Goal: Task Accomplishment & Management: Manage account settings

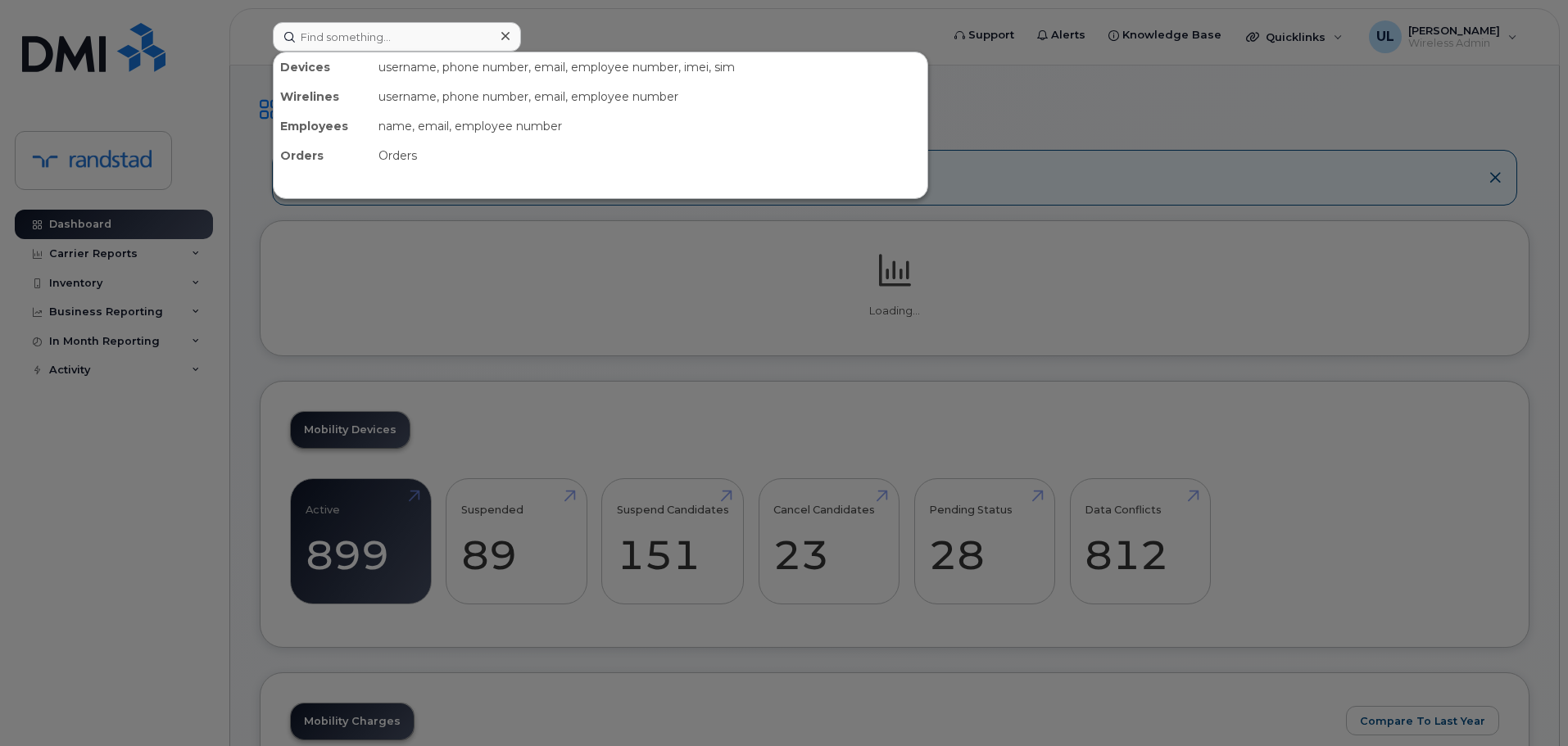
click at [474, 23] on input at bounding box center [397, 36] width 249 height 29
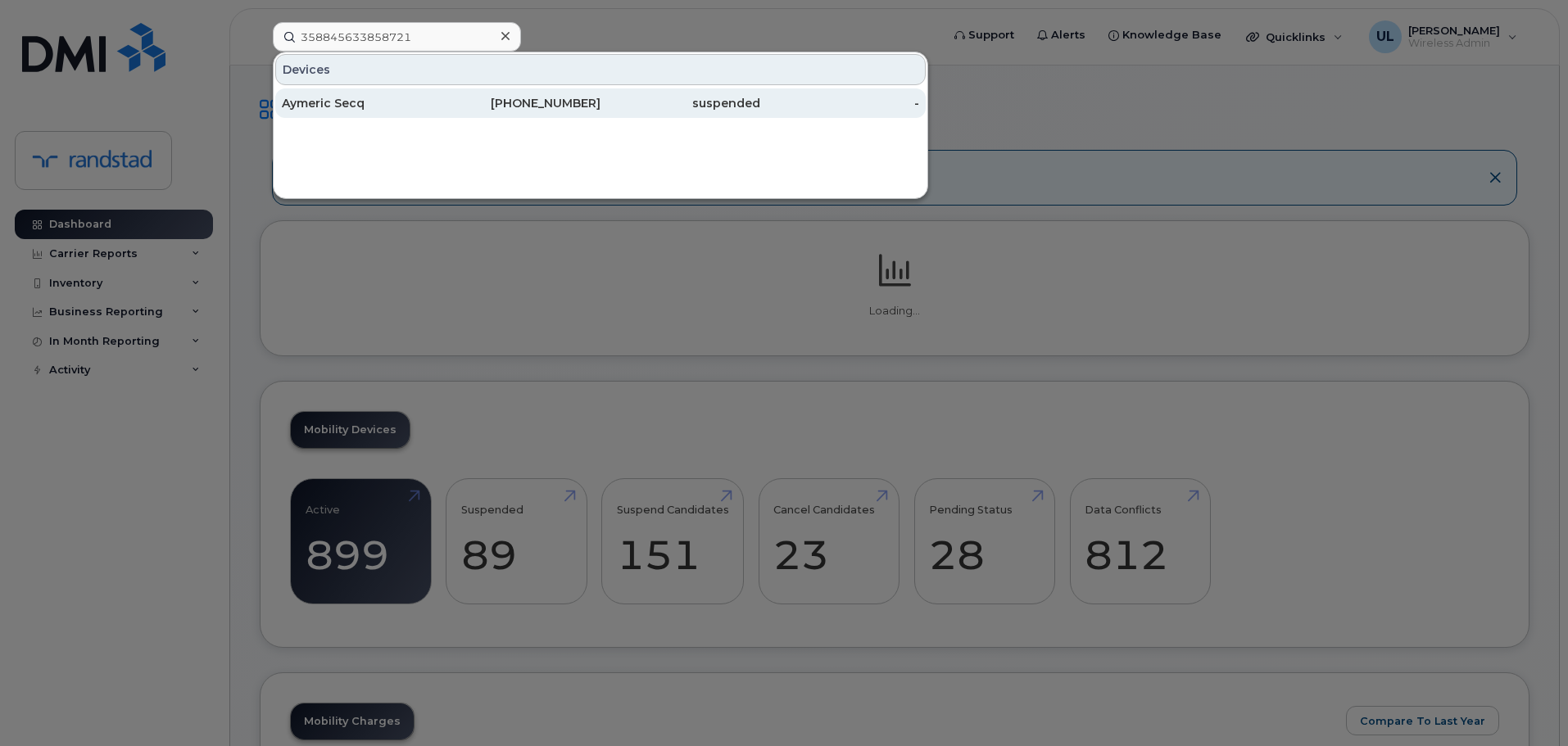
type input "358845633858721"
click at [433, 107] on div "Aymeric Secq" at bounding box center [361, 104] width 160 height 17
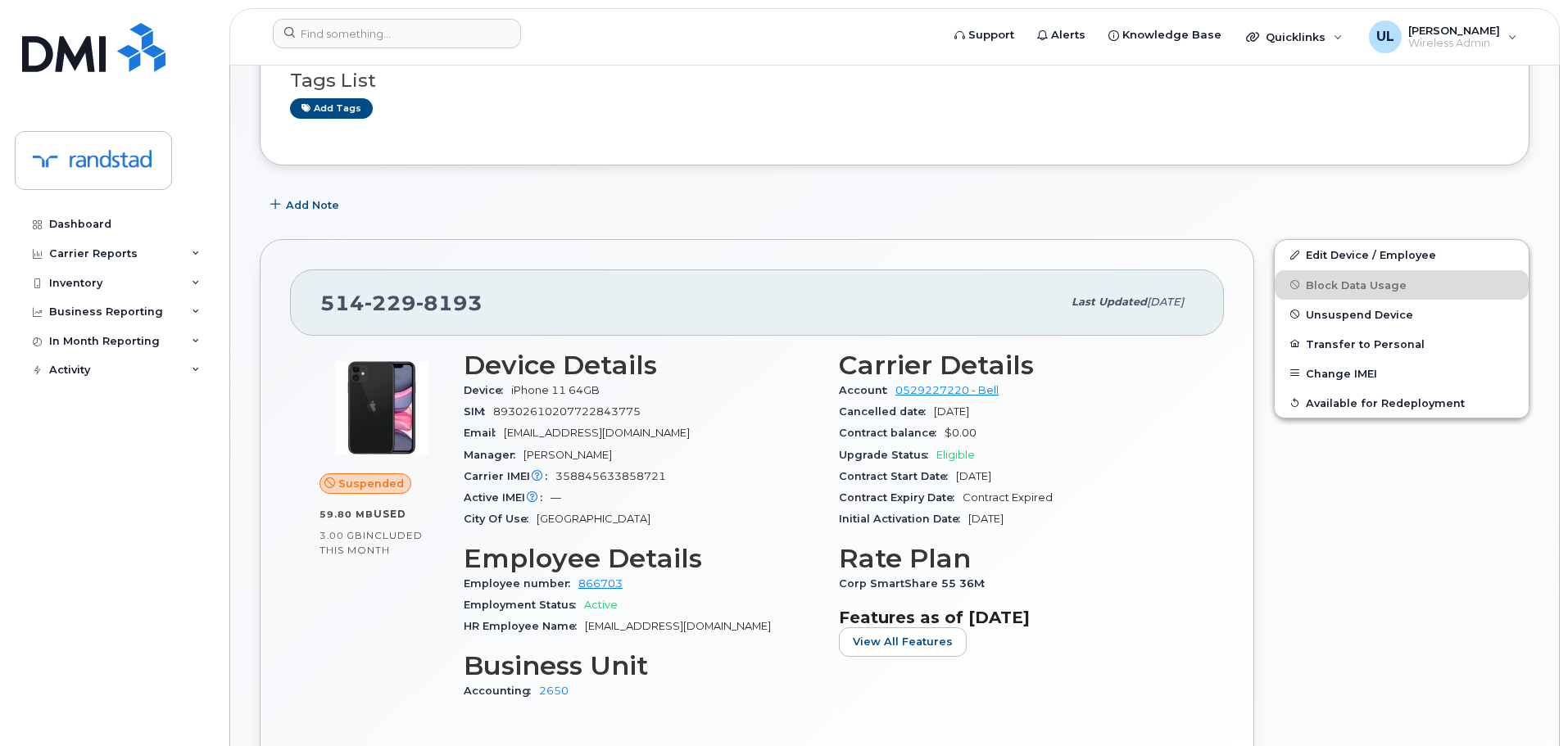
scroll to position [273, 0]
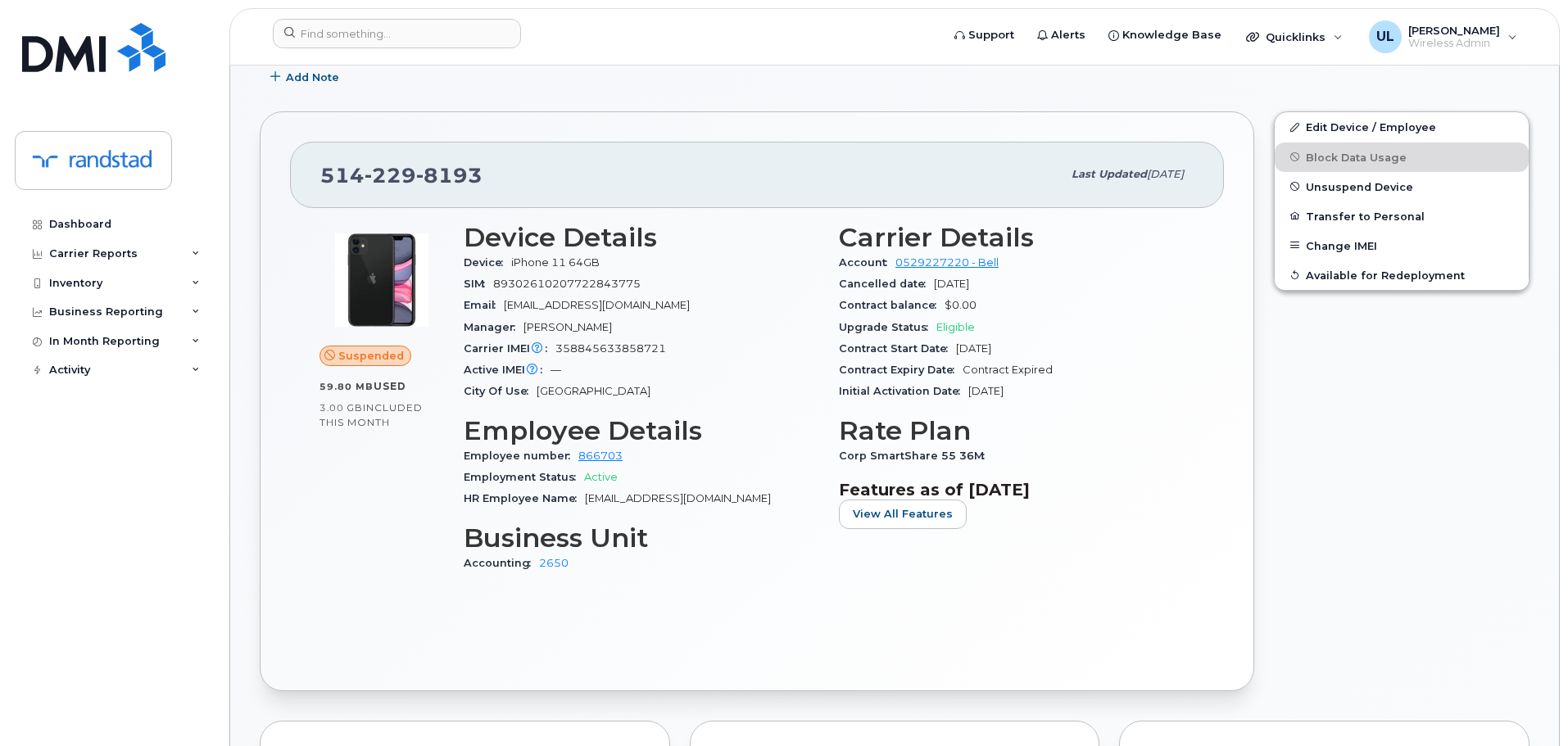
click at [332, 173] on span "514 229 8193" at bounding box center [402, 175] width 162 height 24
copy span "514 229 8193"
click at [1096, 383] on div "Initial Activation Date Jun 26, 2022" at bounding box center [1017, 391] width 356 height 21
drag, startPoint x: 562, startPoint y: 326, endPoint x: 698, endPoint y: 350, distance: 138.1
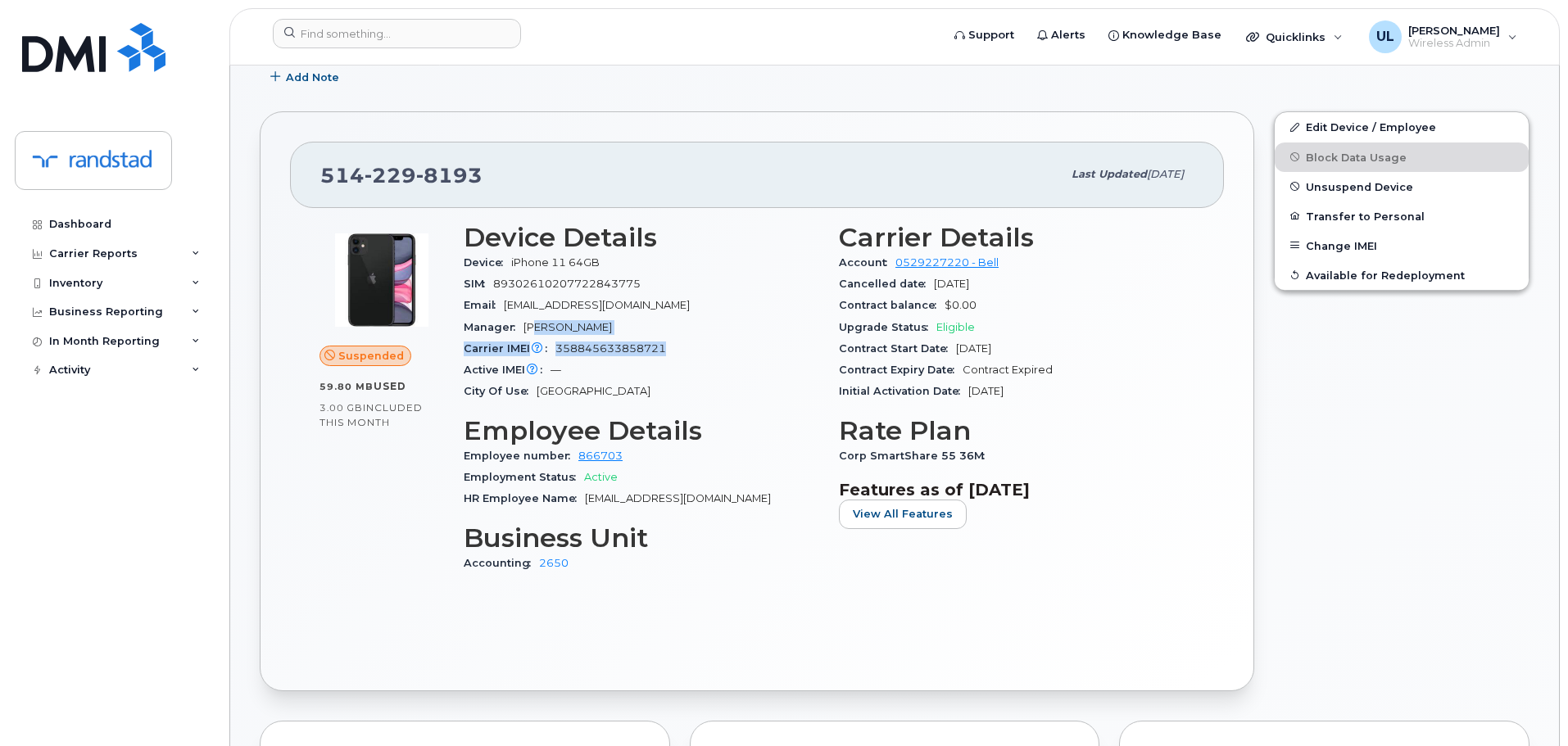
click at [698, 350] on section "Device Details Device iPhone 11 64GB SIM 89302610207722843775 Email aymeric.sec…" at bounding box center [641, 312] width 356 height 180
click at [698, 350] on div "Carrier IMEI Carrier IMEI is reported during the last billing cycle or change o…" at bounding box center [641, 348] width 356 height 21
click at [871, 356] on div "Contract Start Date Jun 26, 2022" at bounding box center [1017, 348] width 356 height 21
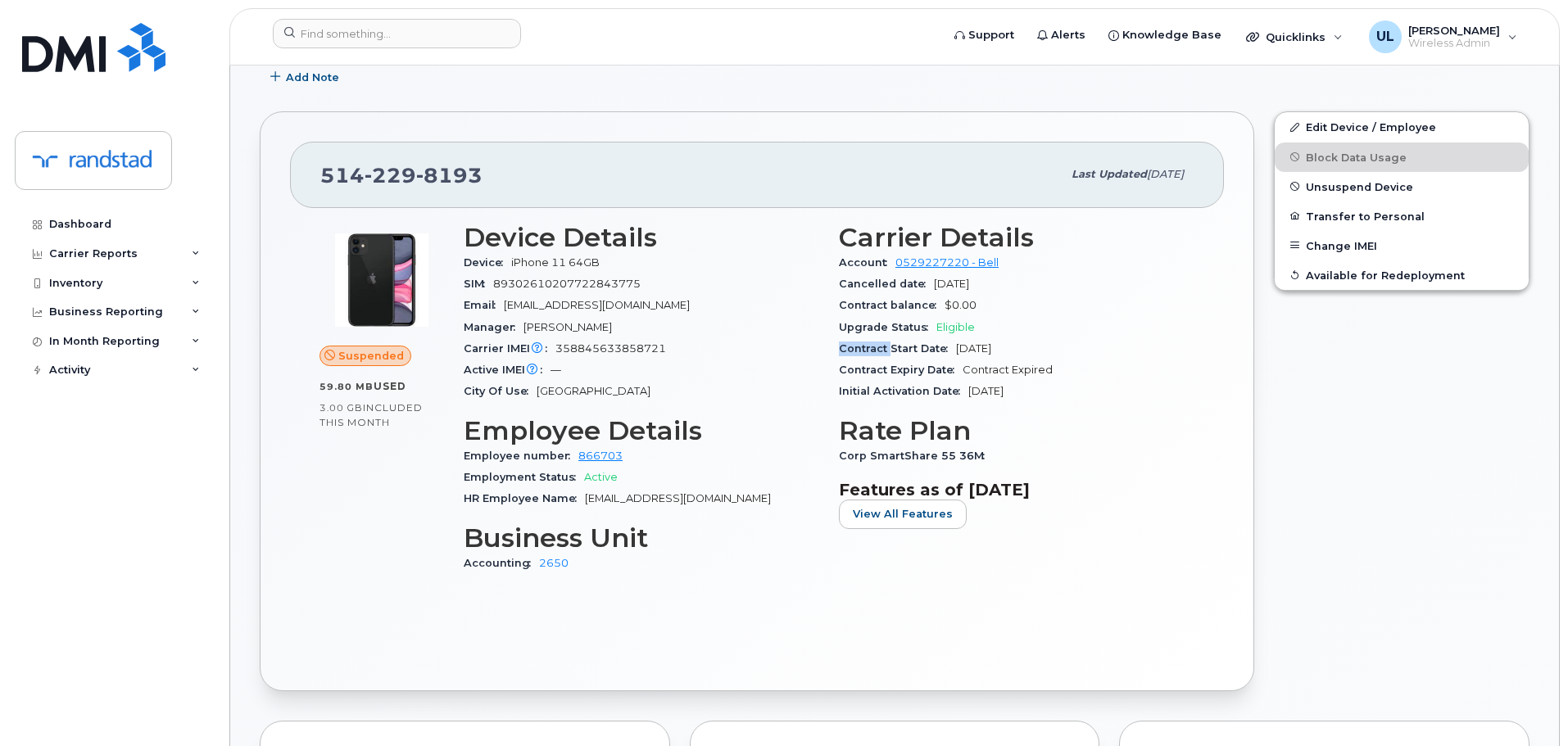
click at [871, 356] on div "Contract Start Date Jun 26, 2022" at bounding box center [1017, 348] width 356 height 21
click at [872, 367] on span "Contract Expiry Date" at bounding box center [901, 370] width 124 height 13
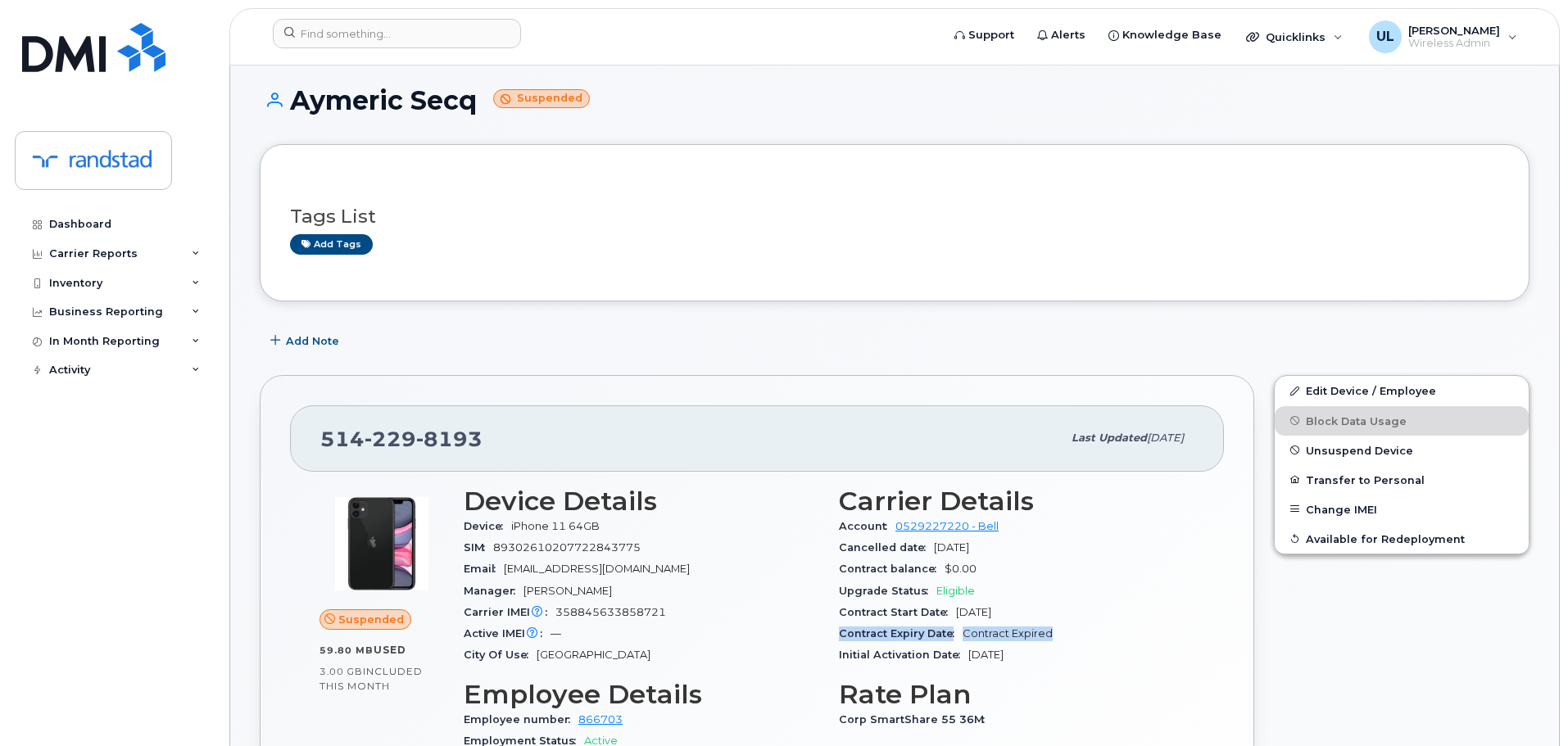
scroll to position [0, 0]
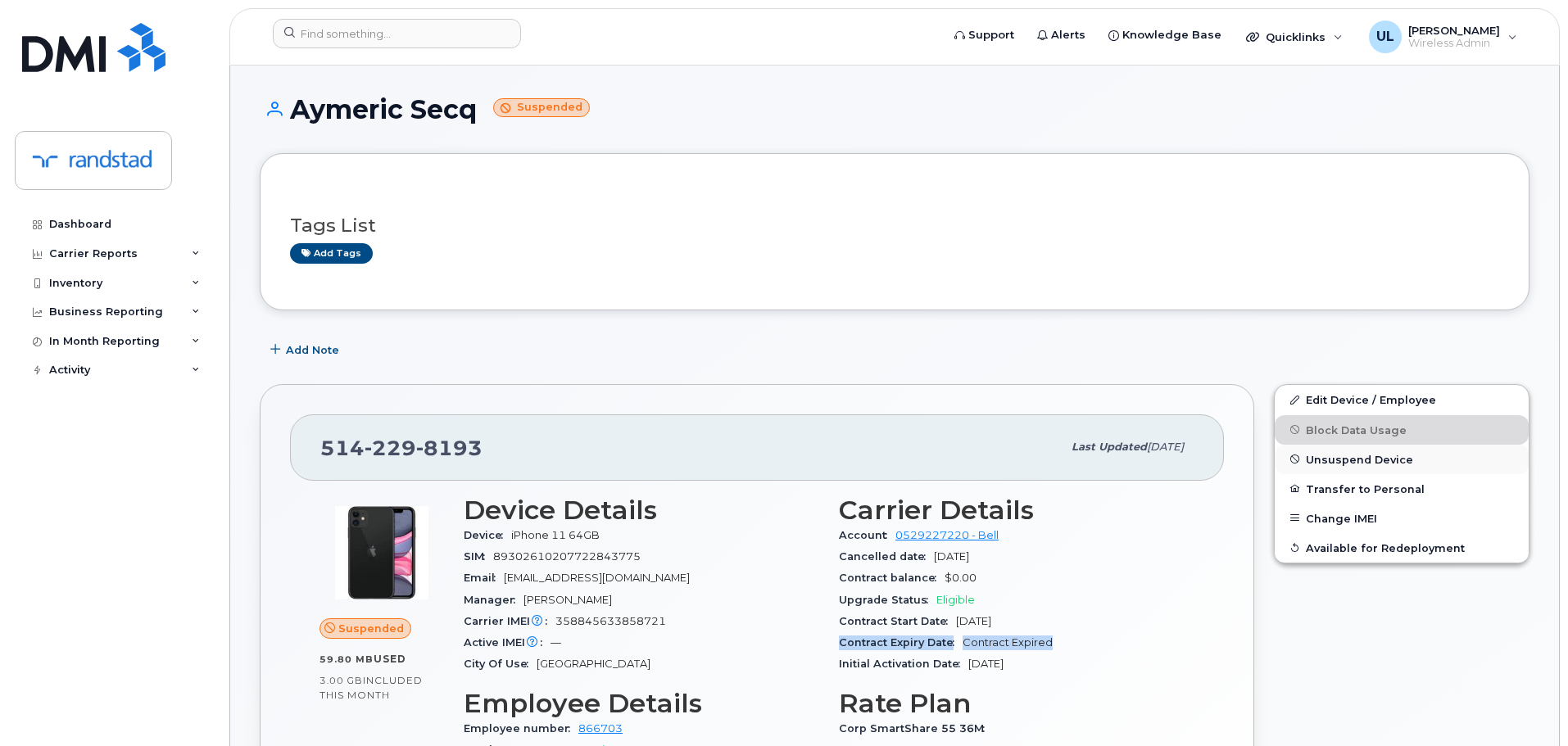
click at [1352, 460] on span "Unsuspend Device" at bounding box center [1360, 459] width 107 height 13
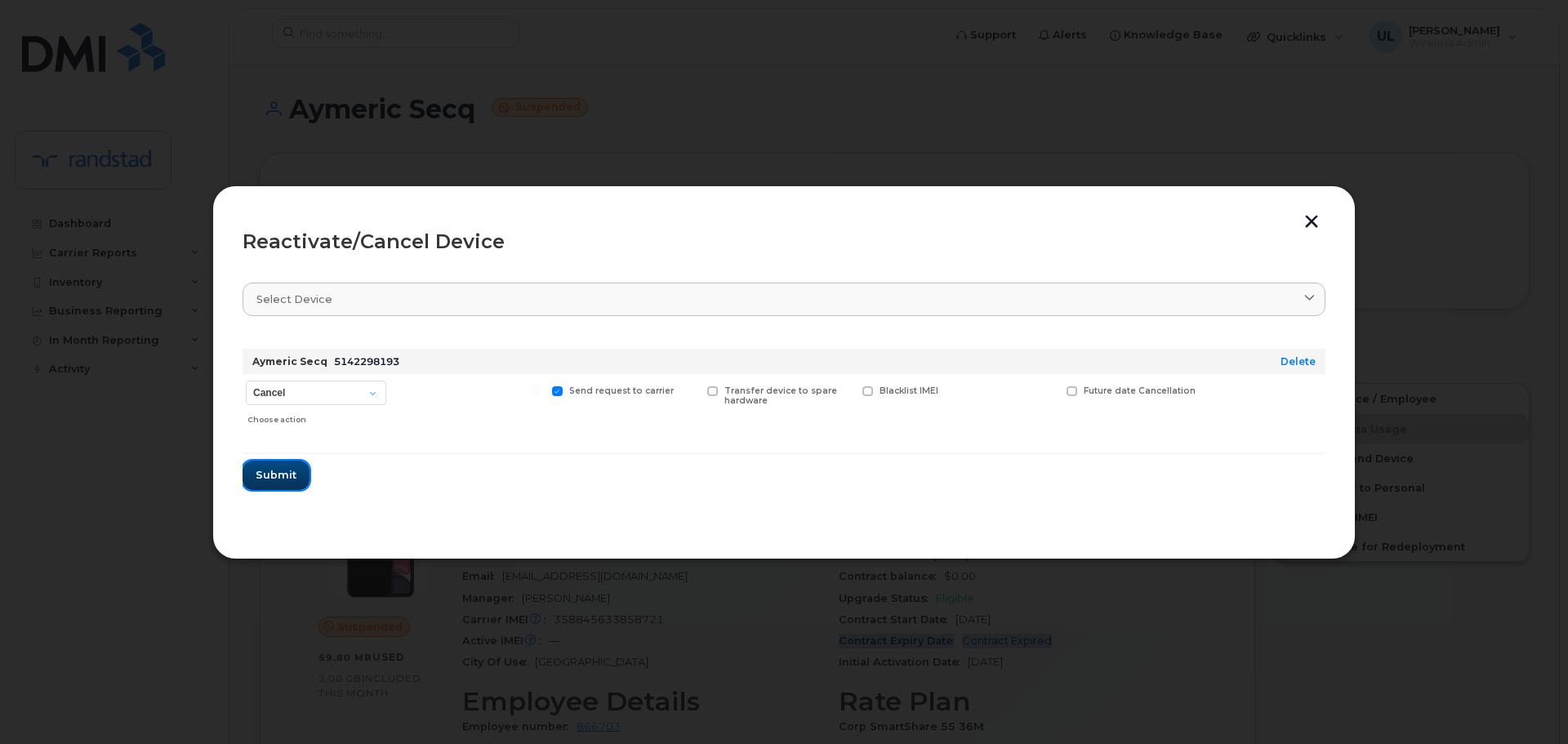
click at [297, 467] on button "Submit" at bounding box center [276, 475] width 67 height 29
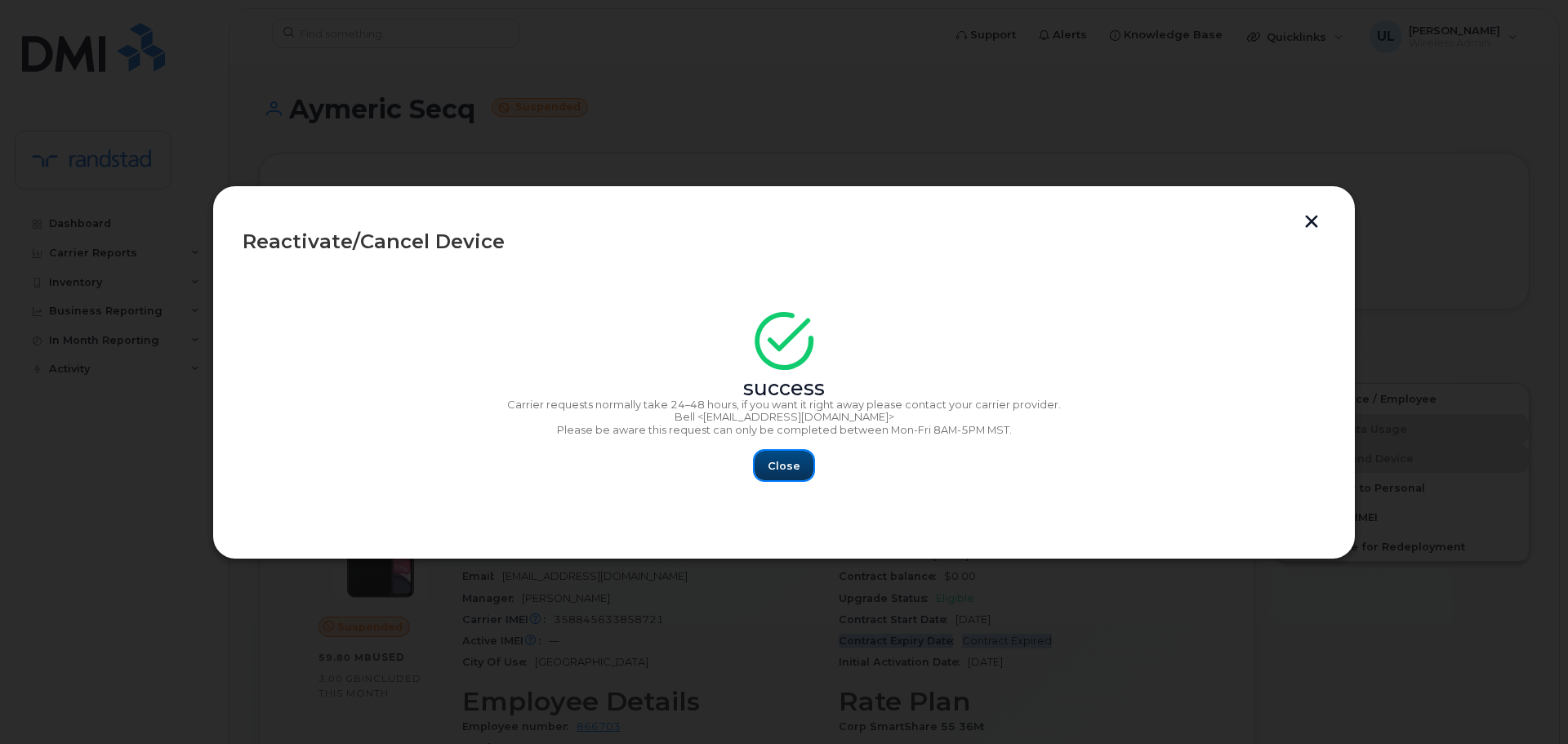
click at [771, 476] on button "Close" at bounding box center [784, 465] width 59 height 29
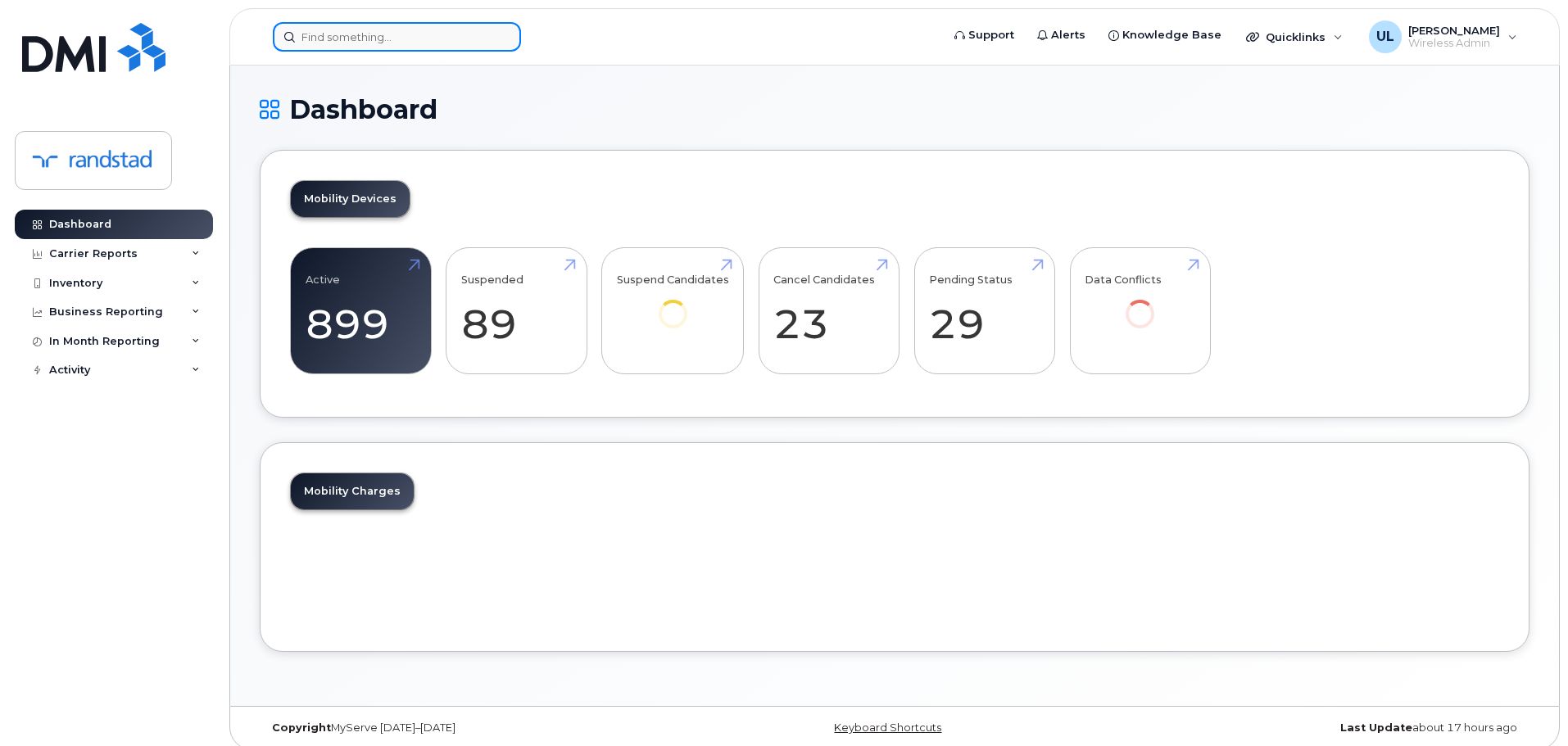
click at [439, 48] on input at bounding box center [397, 36] width 249 height 29
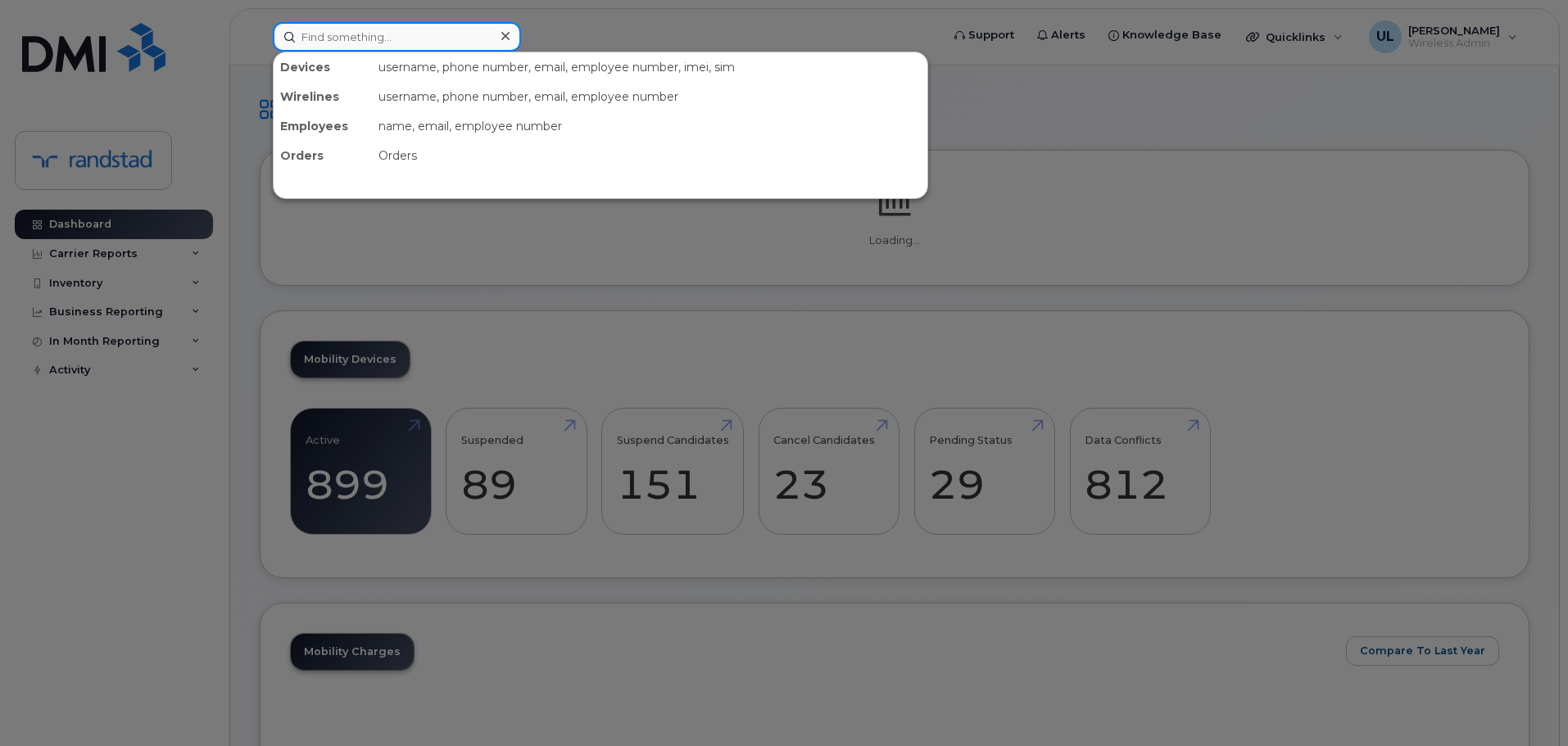
paste input "4035422475"
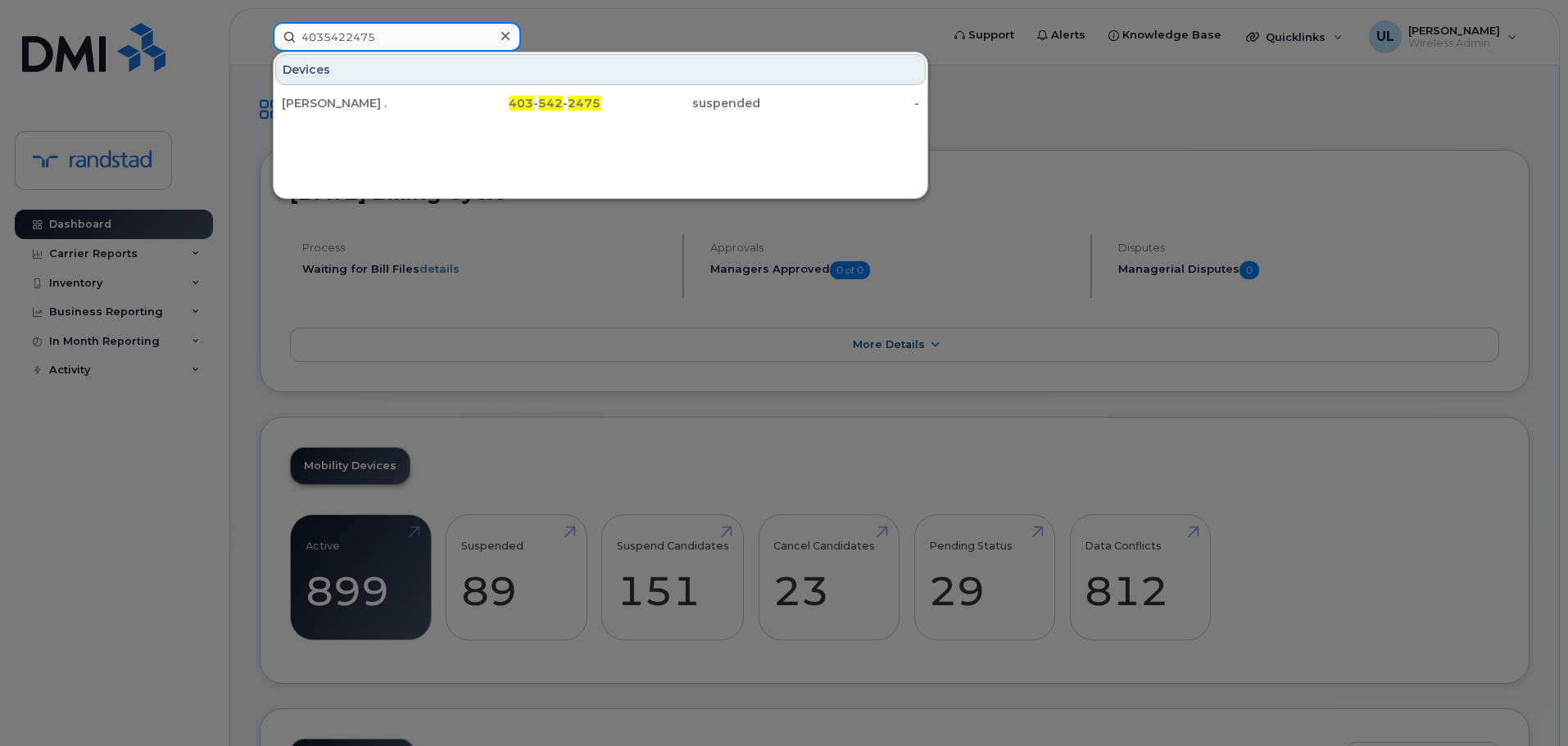
type input "4035422475"
click at [412, 95] on div "Andrew ." at bounding box center [361, 103] width 160 height 29
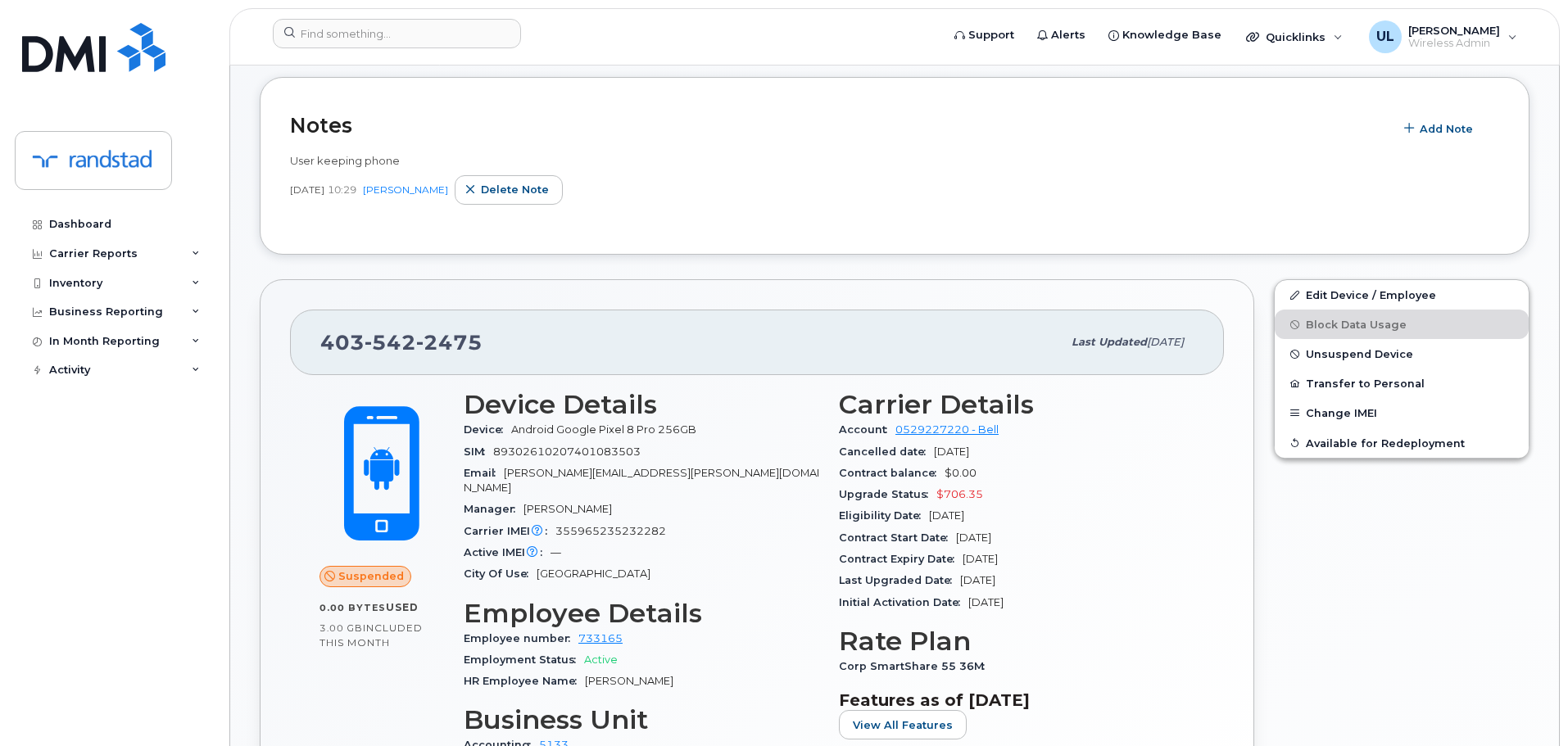
scroll to position [395, 0]
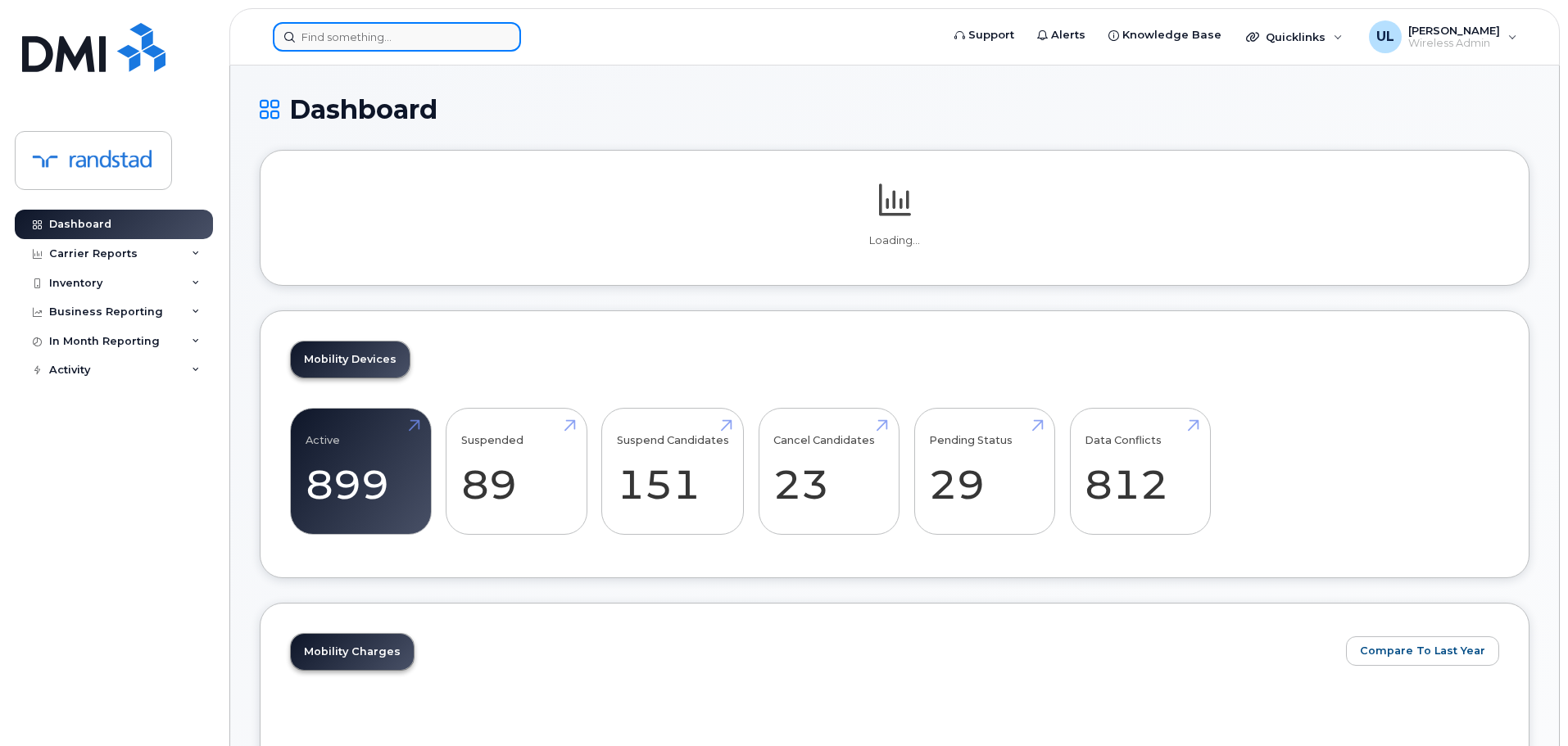
click at [449, 51] on input at bounding box center [397, 36] width 249 height 29
click at [438, 42] on input at bounding box center [397, 36] width 249 height 29
paste input "358845634286278"
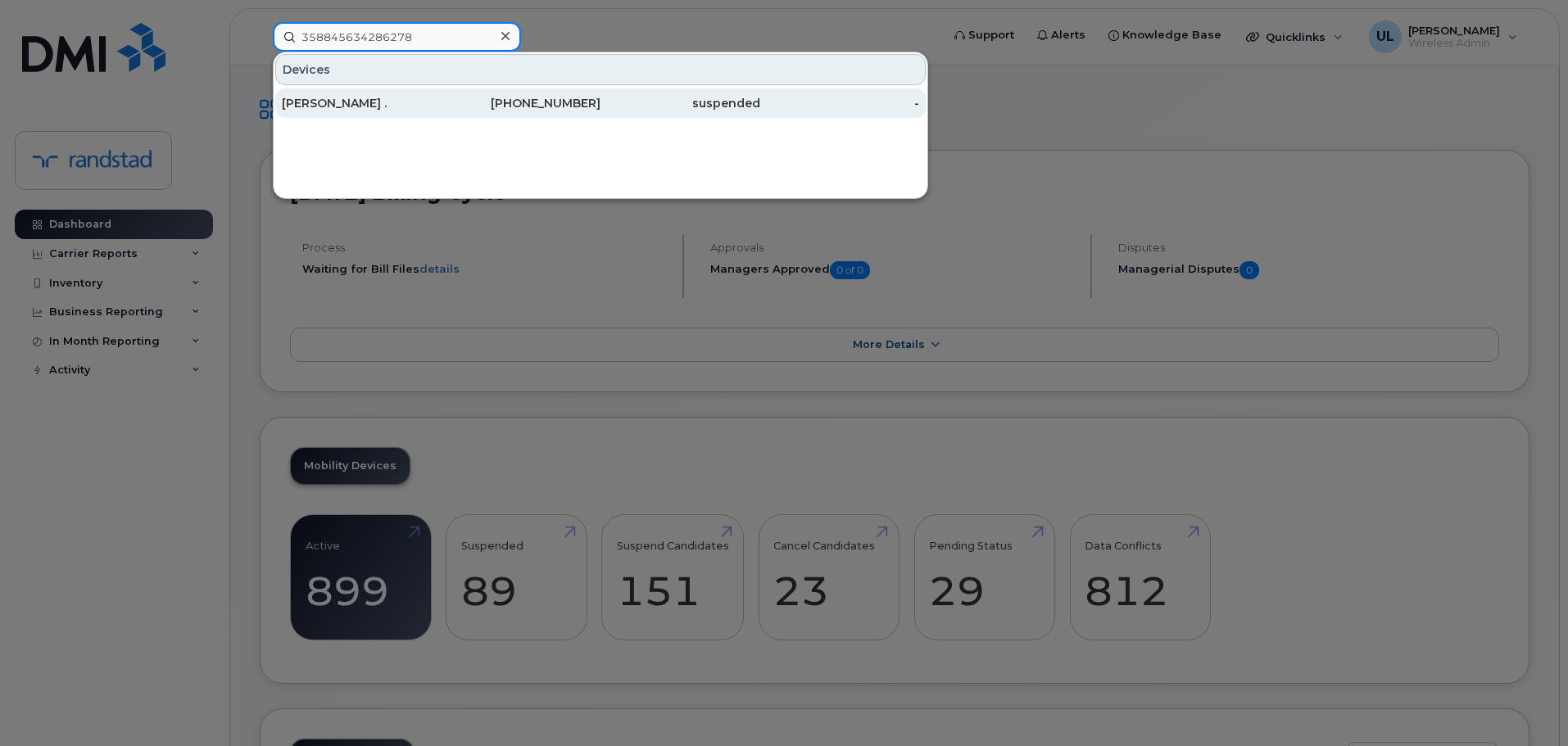
type input "358845634286278"
click at [435, 103] on div "[PERSON_NAME] ." at bounding box center [361, 104] width 160 height 17
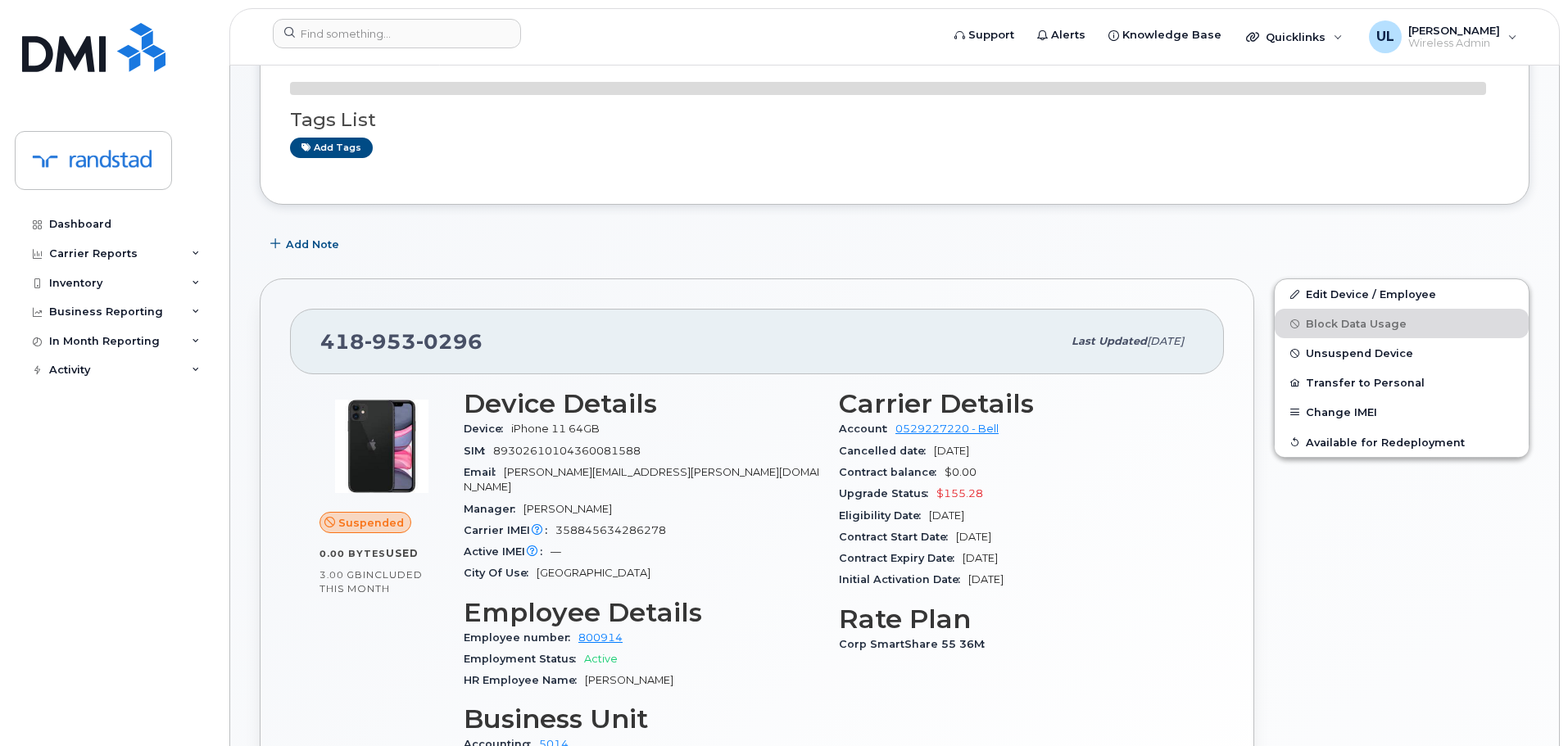
scroll to position [258, 0]
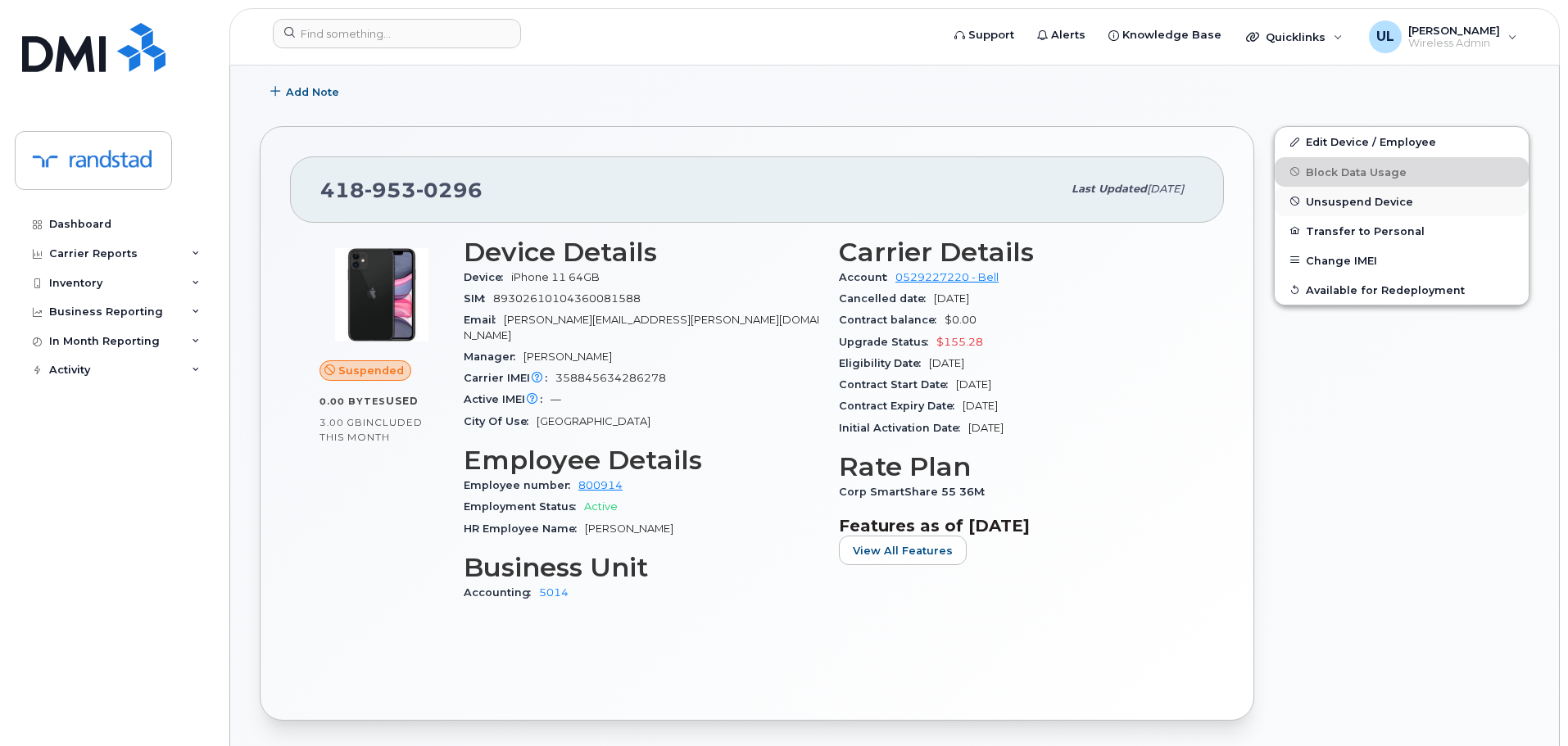
click at [1351, 212] on button "Unsuspend Device" at bounding box center [1402, 201] width 254 height 29
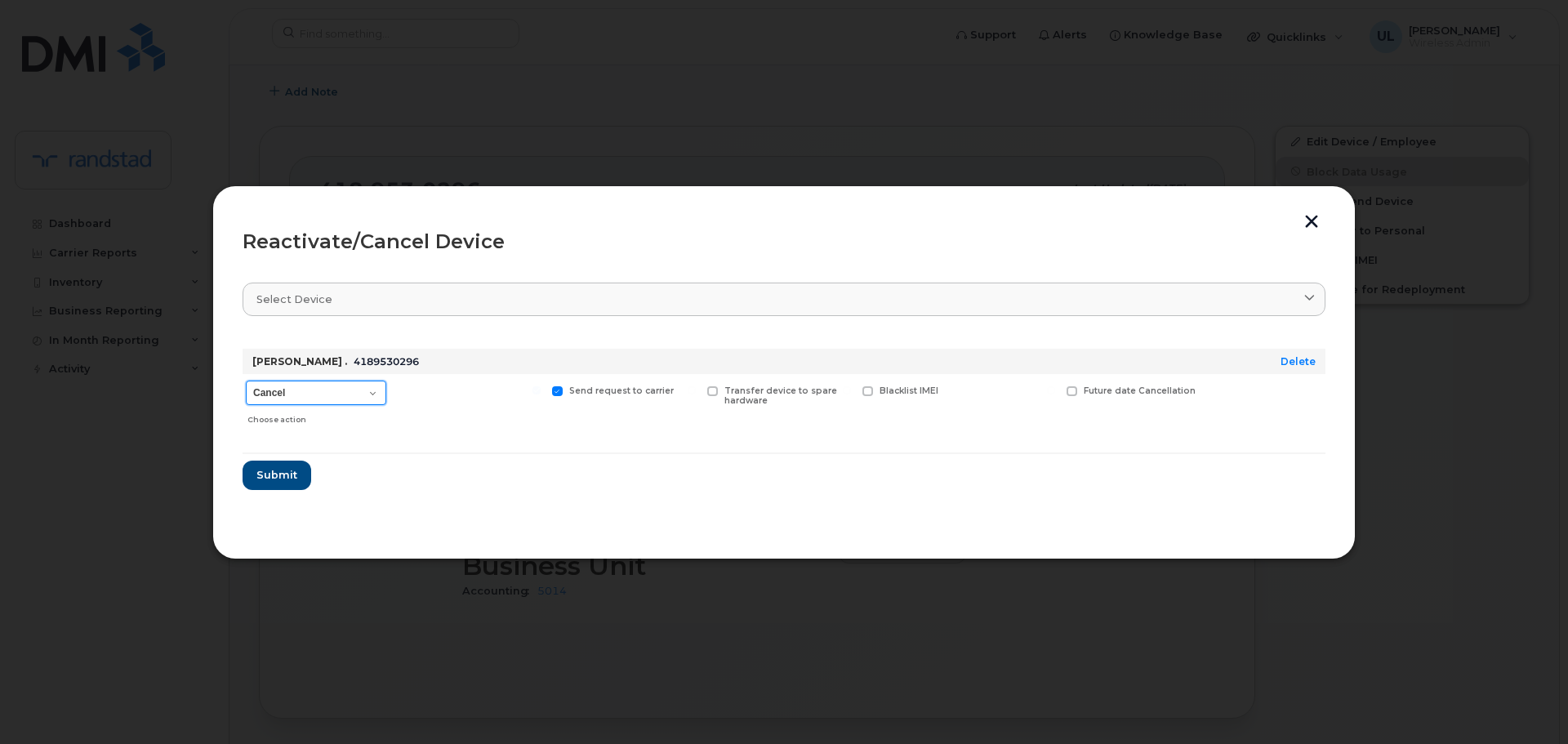
click at [334, 385] on select "Cancel Suspend - Extend Suspension Reactivate" at bounding box center [316, 392] width 140 height 24
select select "[object Object]"
click at [246, 380] on select "Cancel Suspend - Extend Suspension Reactivate" at bounding box center [316, 392] width 140 height 24
click at [279, 476] on span "Submit" at bounding box center [276, 475] width 41 height 16
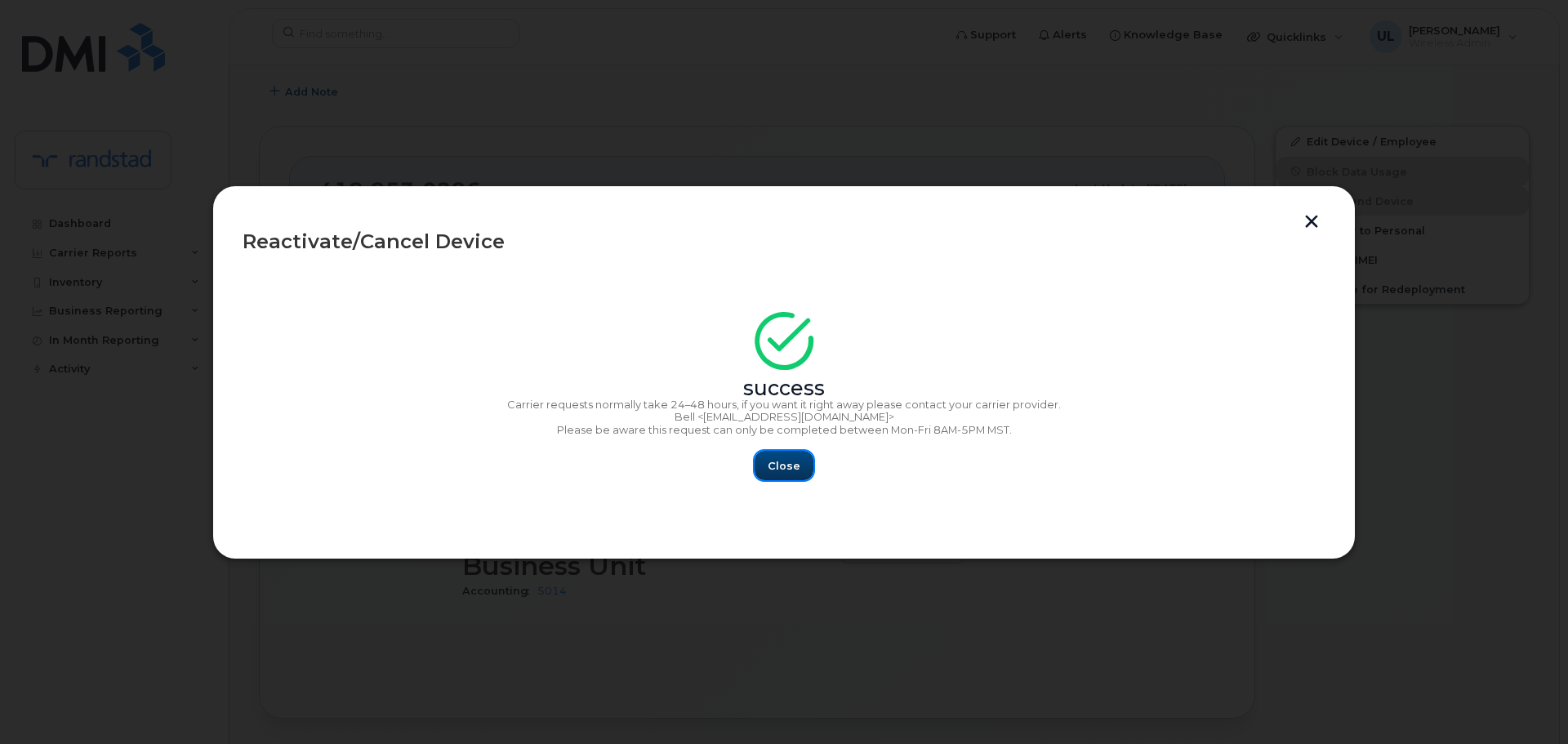
click at [811, 463] on button "Close" at bounding box center [784, 465] width 59 height 29
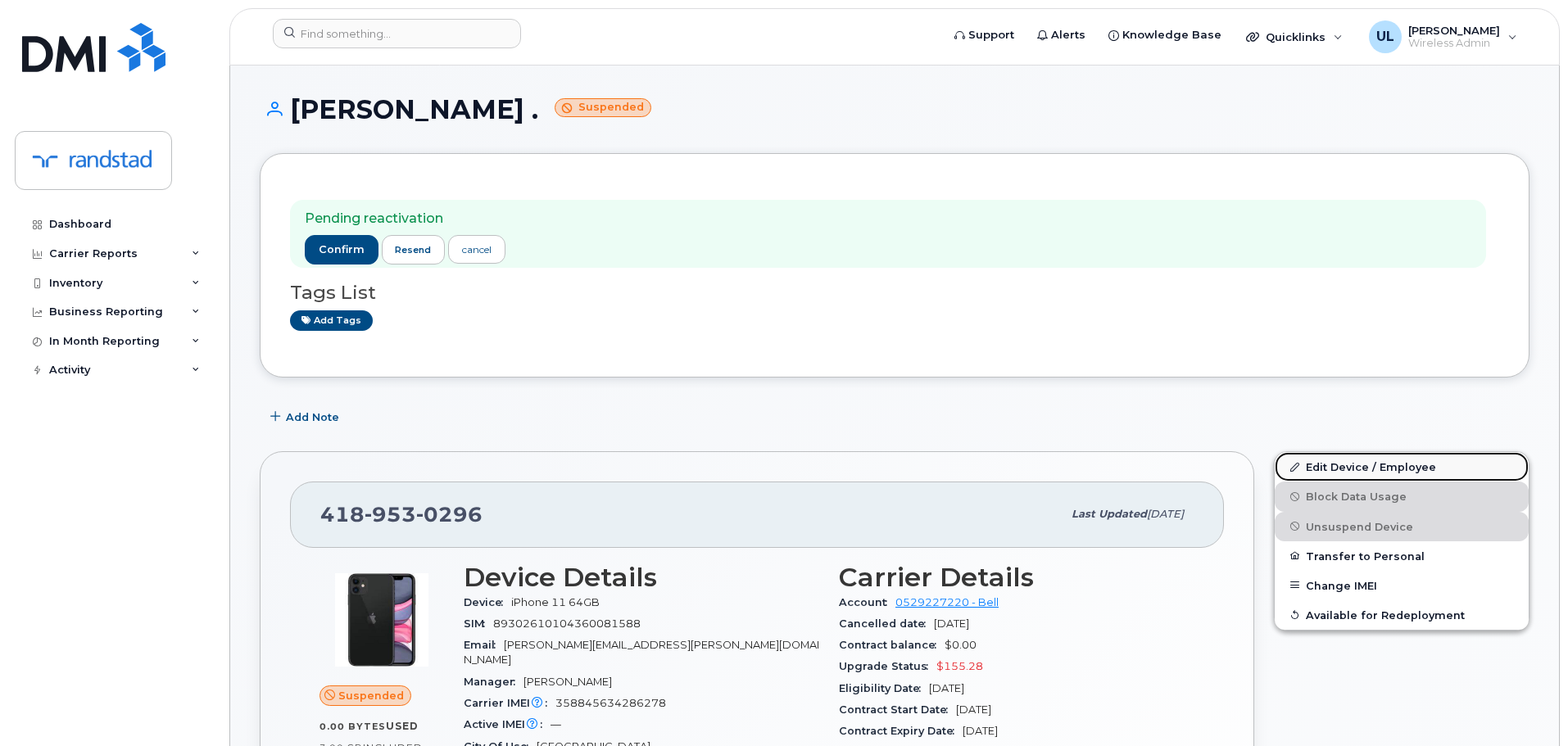
click at [1384, 455] on link "Edit Device / Employee" at bounding box center [1402, 467] width 254 height 29
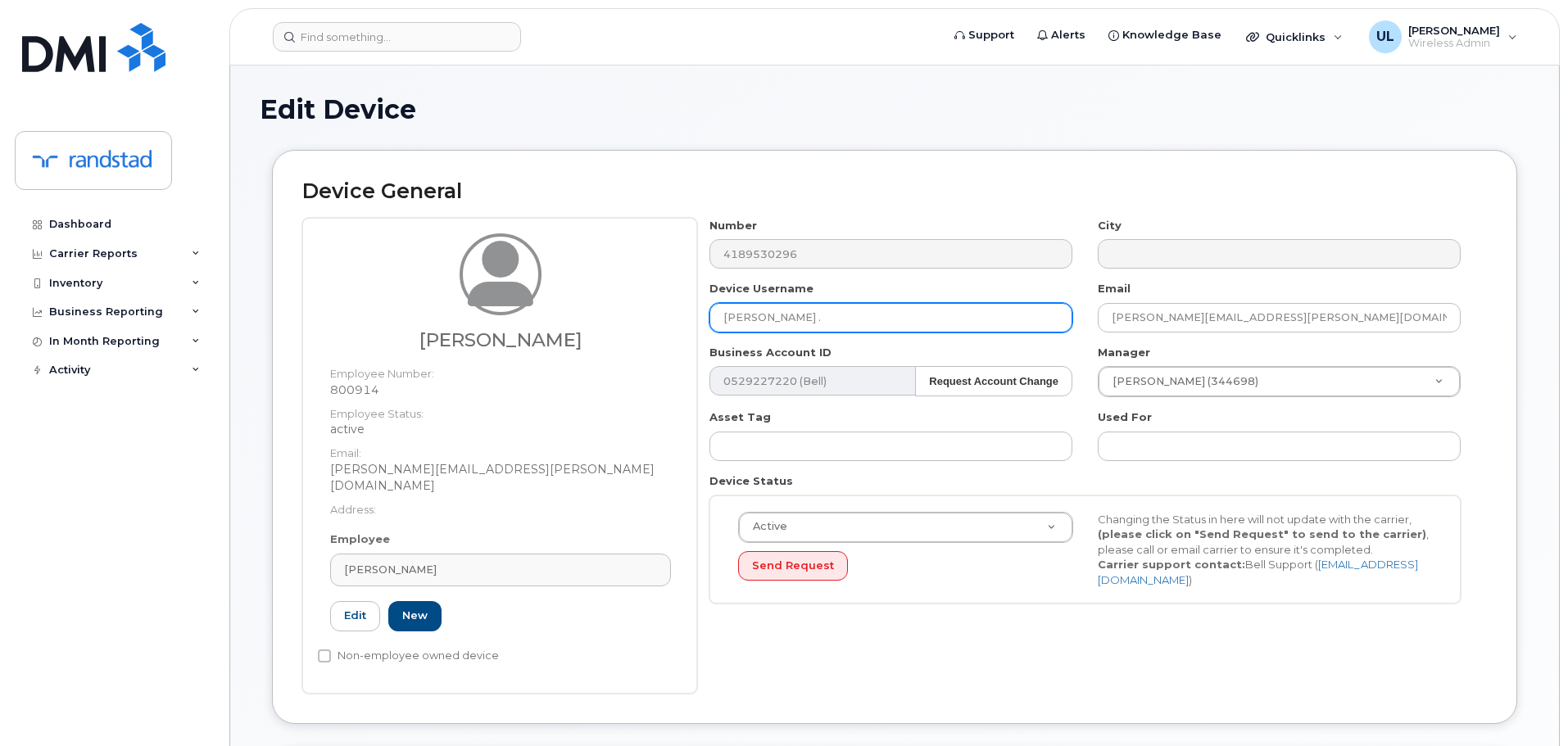
click at [833, 324] on input "[PERSON_NAME] ." at bounding box center [891, 317] width 363 height 29
paste input "[PERSON_NAME]"
type input "[PERSON_NAME]"
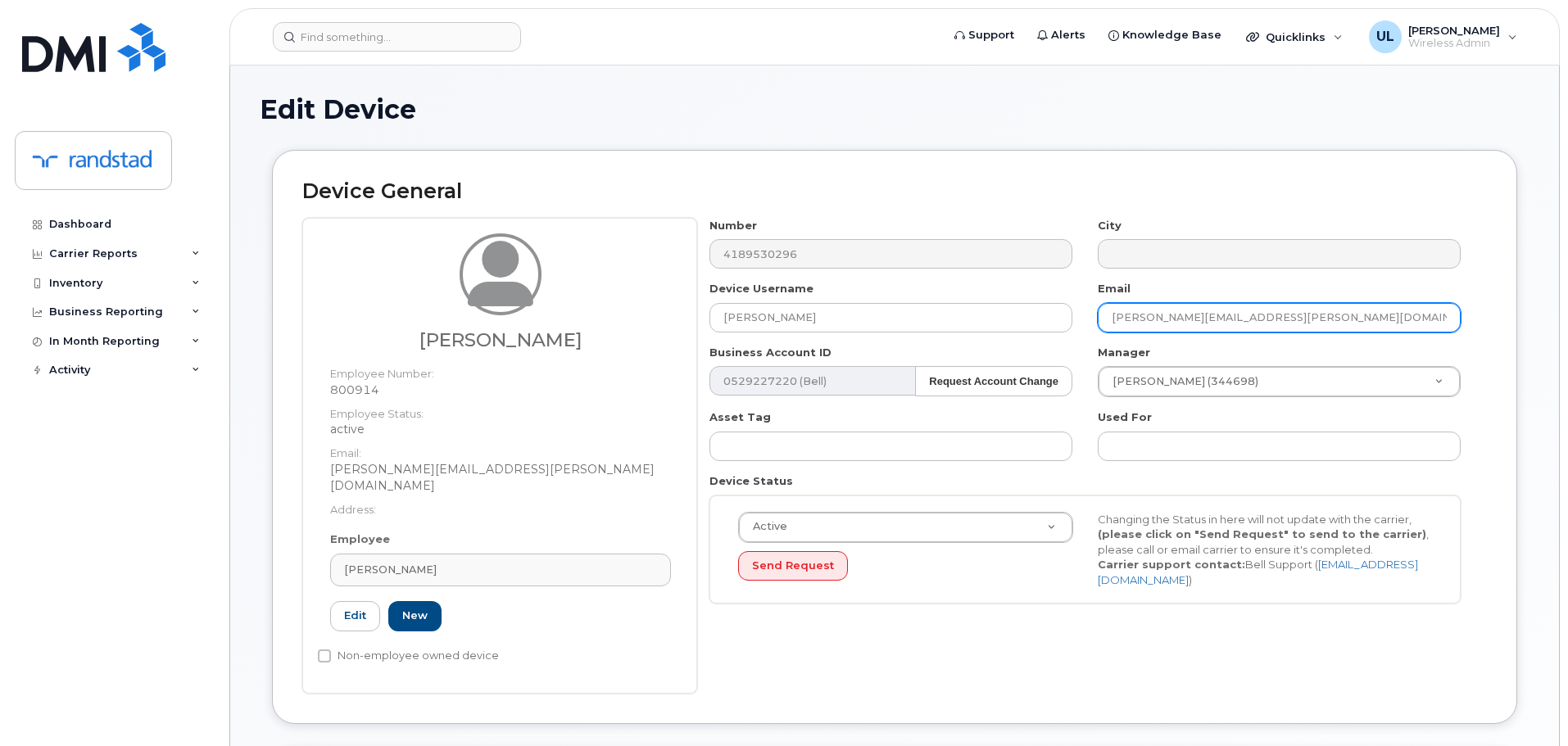
click at [1242, 304] on input "charles.tessier@randstad.ca" at bounding box center [1279, 317] width 363 height 29
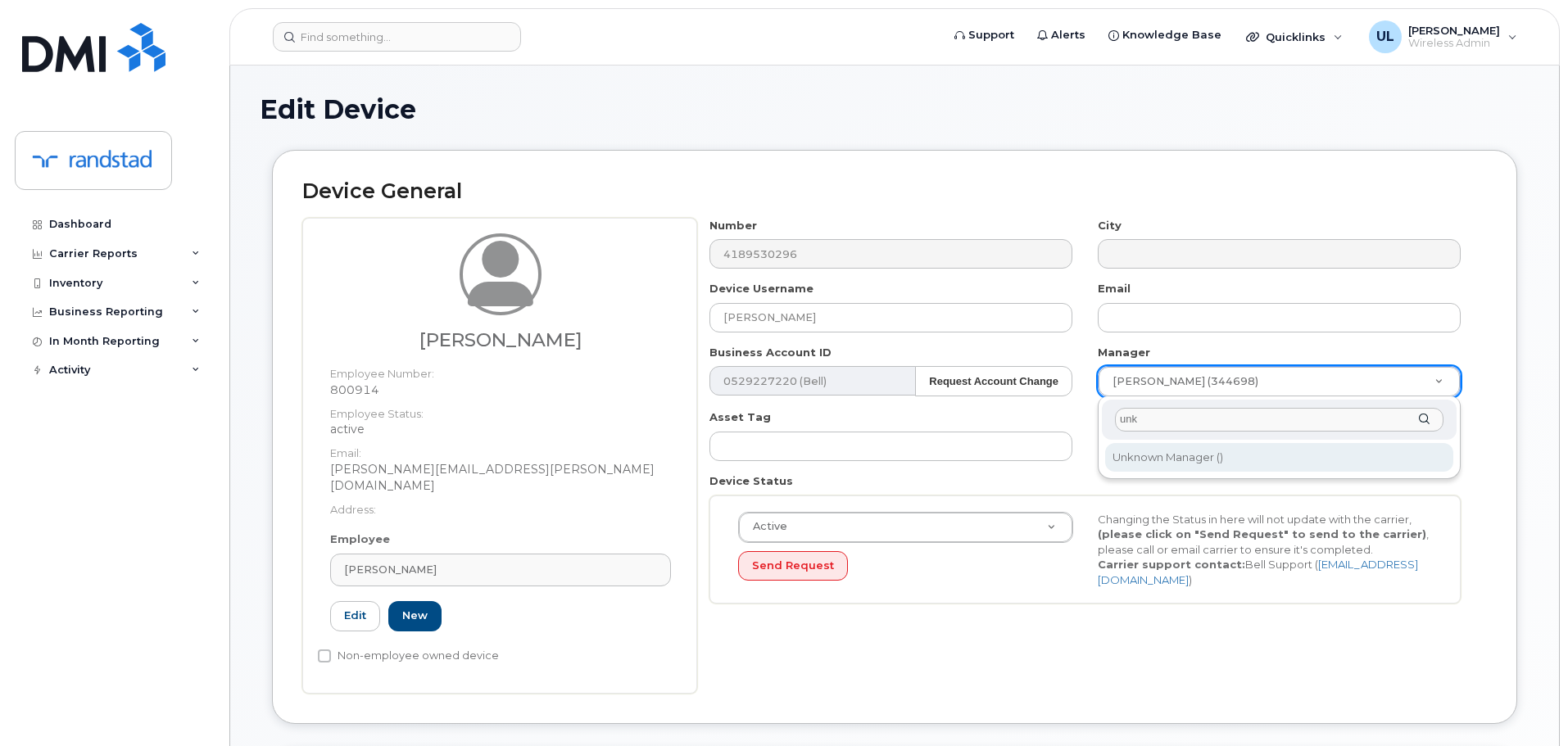
type input "unk"
type input "281330"
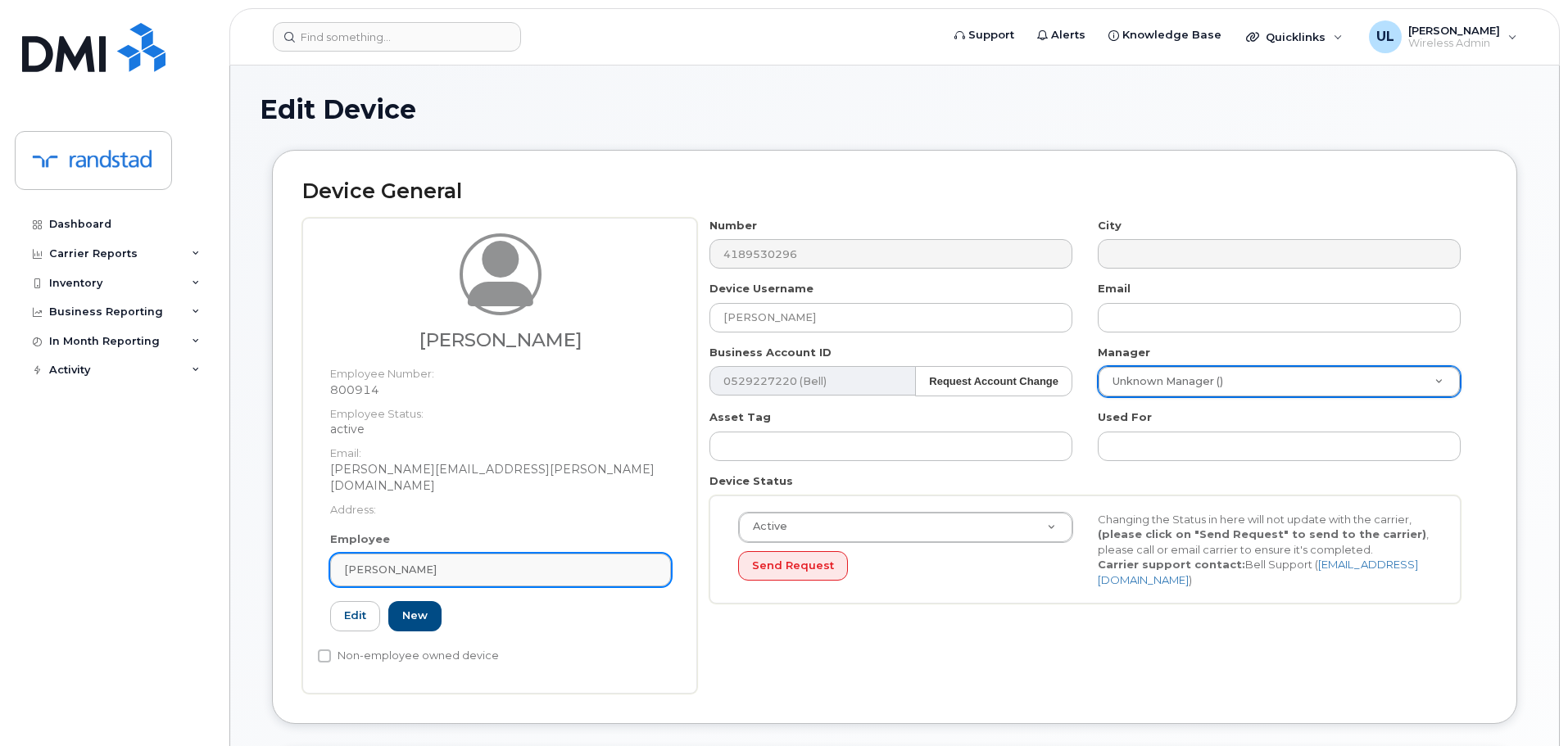
click at [541, 562] on div "[PERSON_NAME]" at bounding box center [500, 570] width 313 height 16
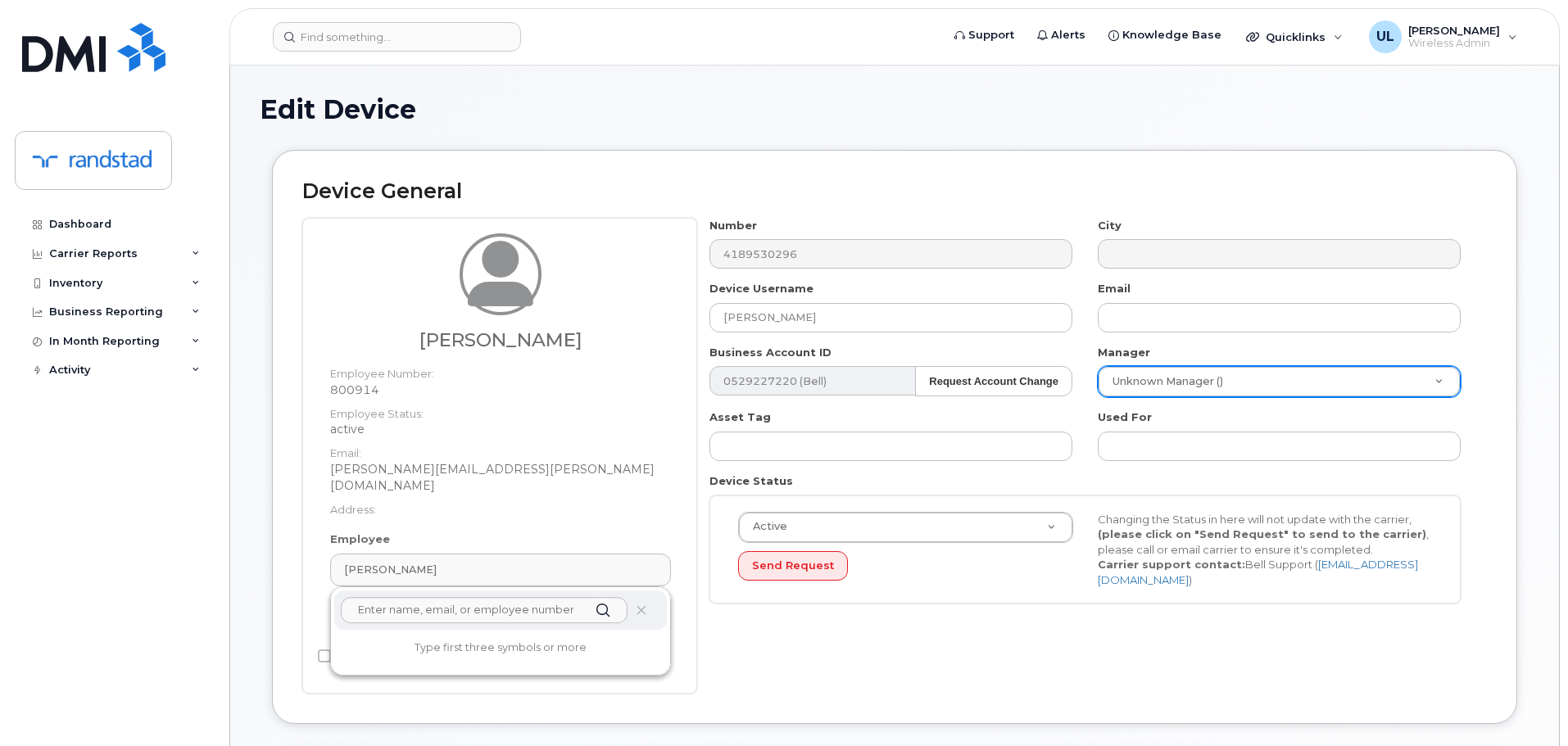
click at [633, 593] on div at bounding box center [501, 610] width 333 height 39
click at [640, 605] on icon at bounding box center [641, 611] width 11 height 11
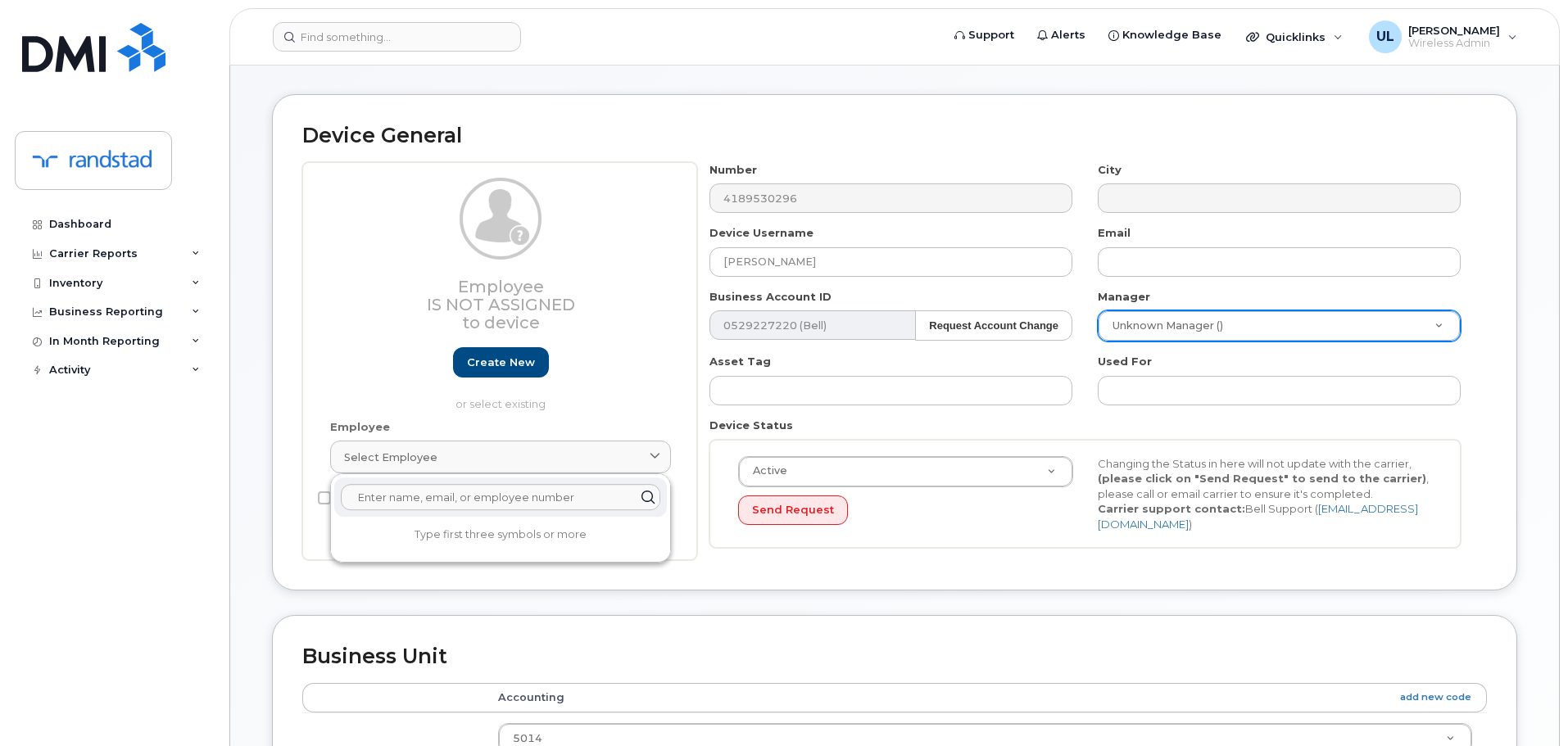
scroll to position [695, 0]
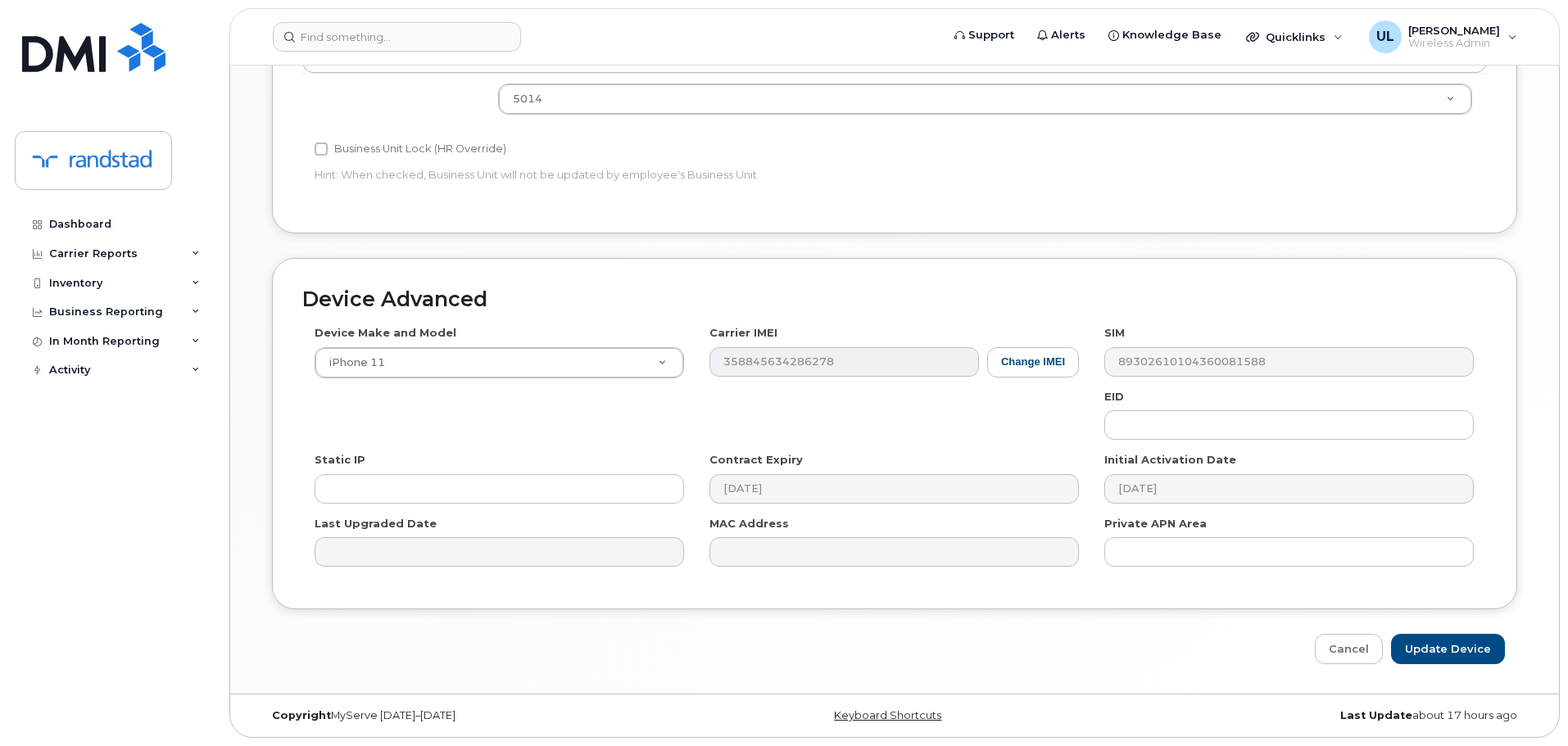
click at [1443, 629] on div "Device Advanced Device Make and Model iPhone 11 Android TCL 502 Watch Apple Wat…" at bounding box center [894, 461] width 1270 height 407
click at [1444, 645] on input "Update Device" at bounding box center [1448, 649] width 114 height 30
type input "Saving..."
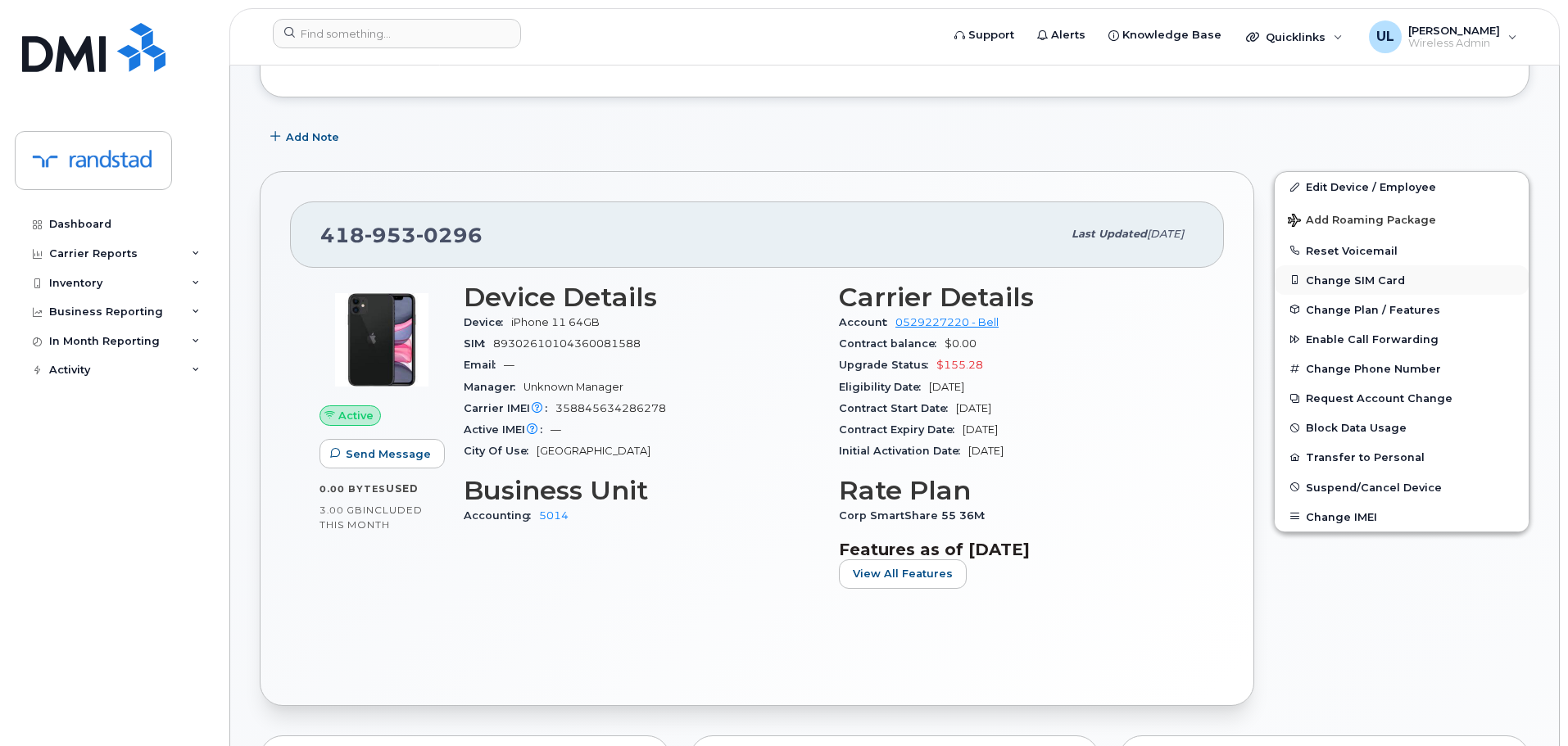
scroll to position [273, 0]
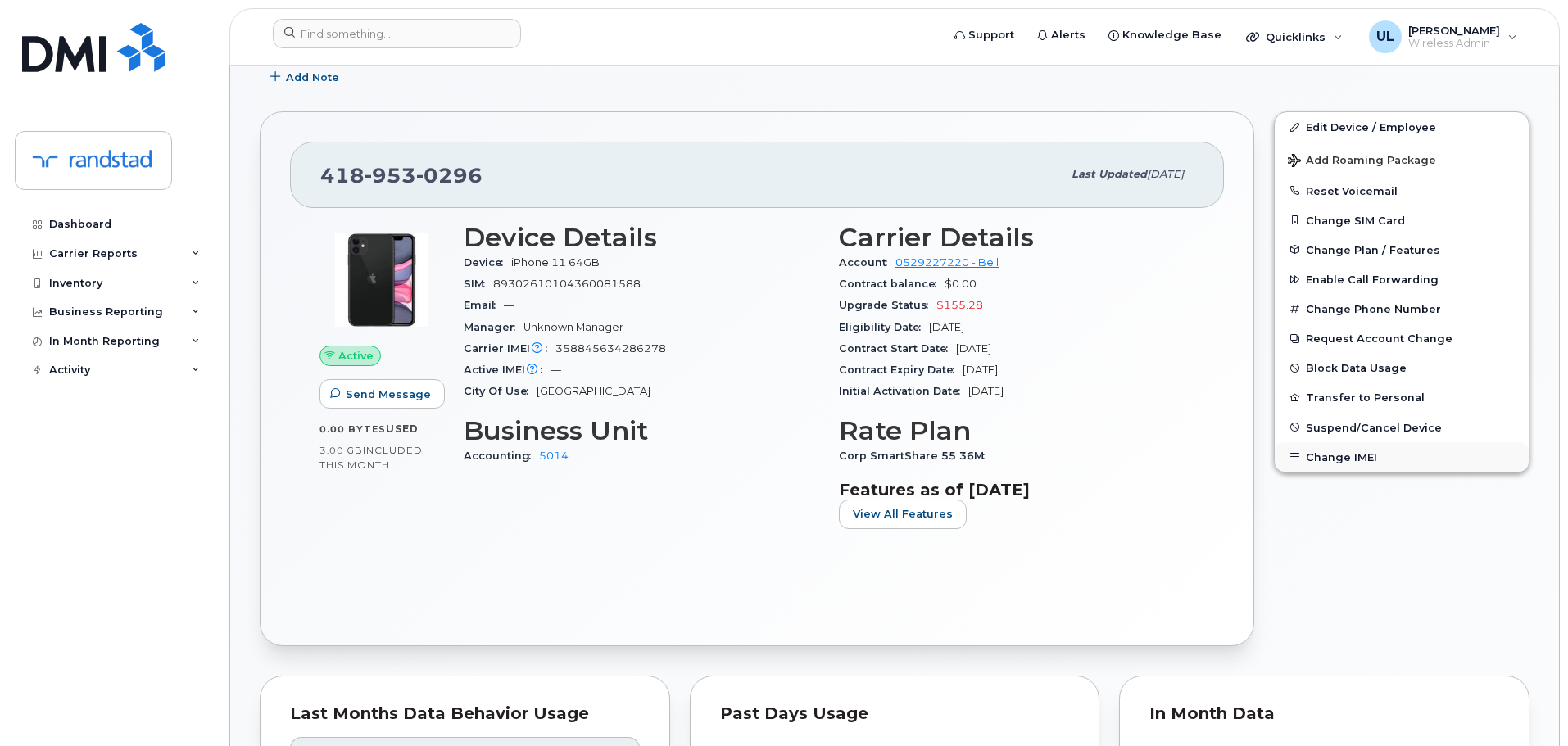
click at [1367, 456] on button "Change IMEI" at bounding box center [1402, 457] width 254 height 29
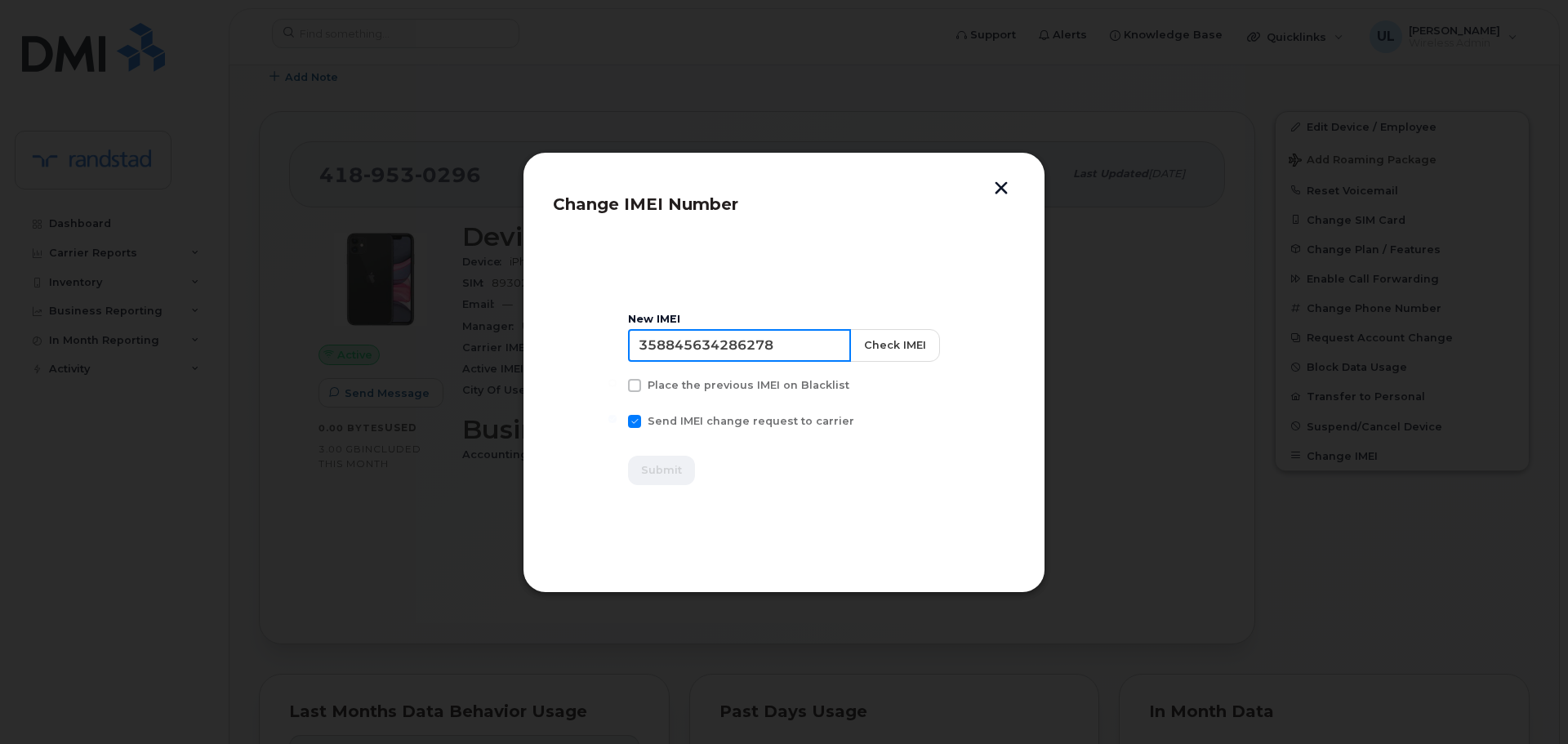
click at [746, 352] on input "358845634286278" at bounding box center [739, 345] width 223 height 33
paste input "3858721"
type input "358845633858721"
click at [912, 352] on button "Check IMEI" at bounding box center [894, 345] width 90 height 33
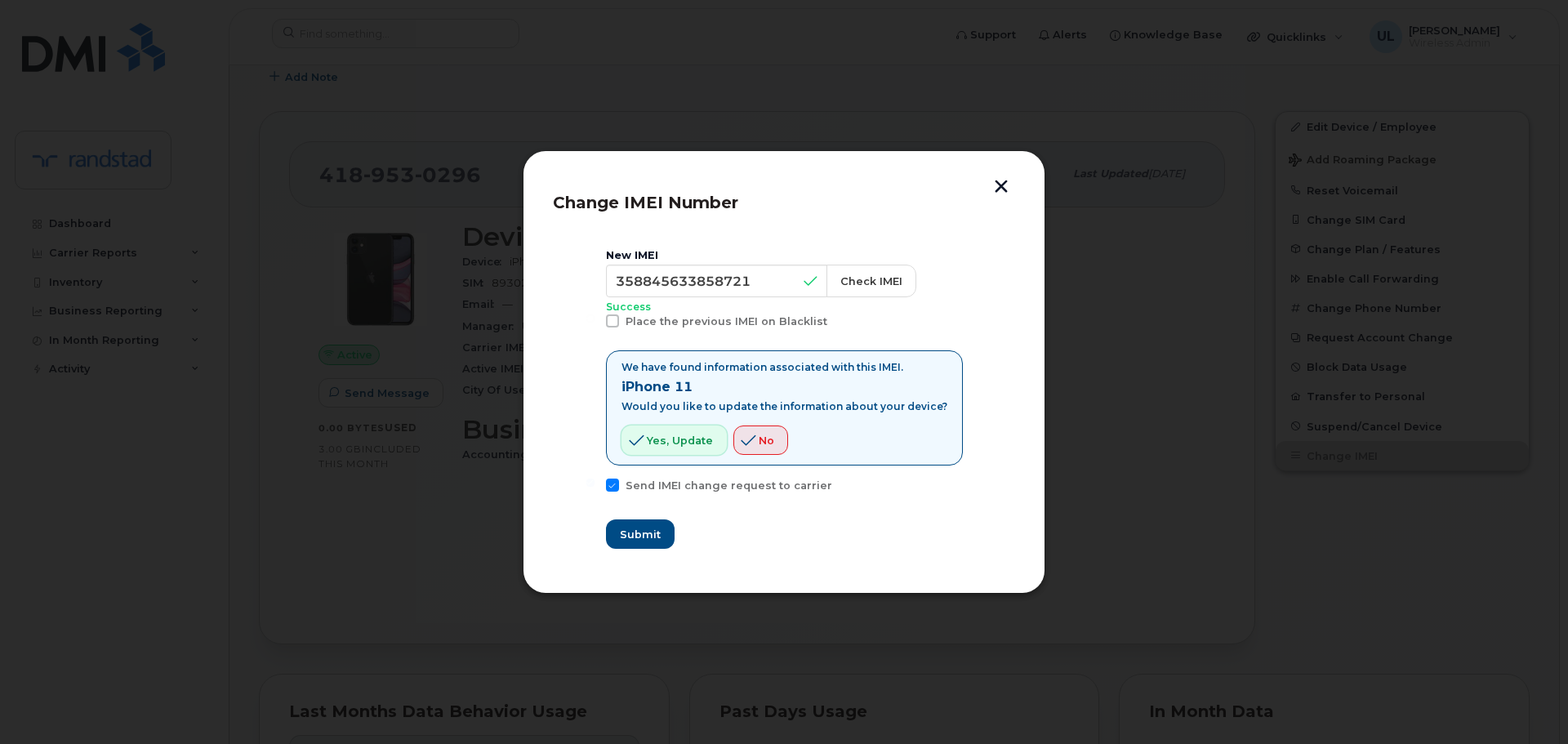
click at [721, 432] on button "Yes, update" at bounding box center [674, 440] width 105 height 29
click at [637, 527] on span "Submit" at bounding box center [639, 535] width 41 height 16
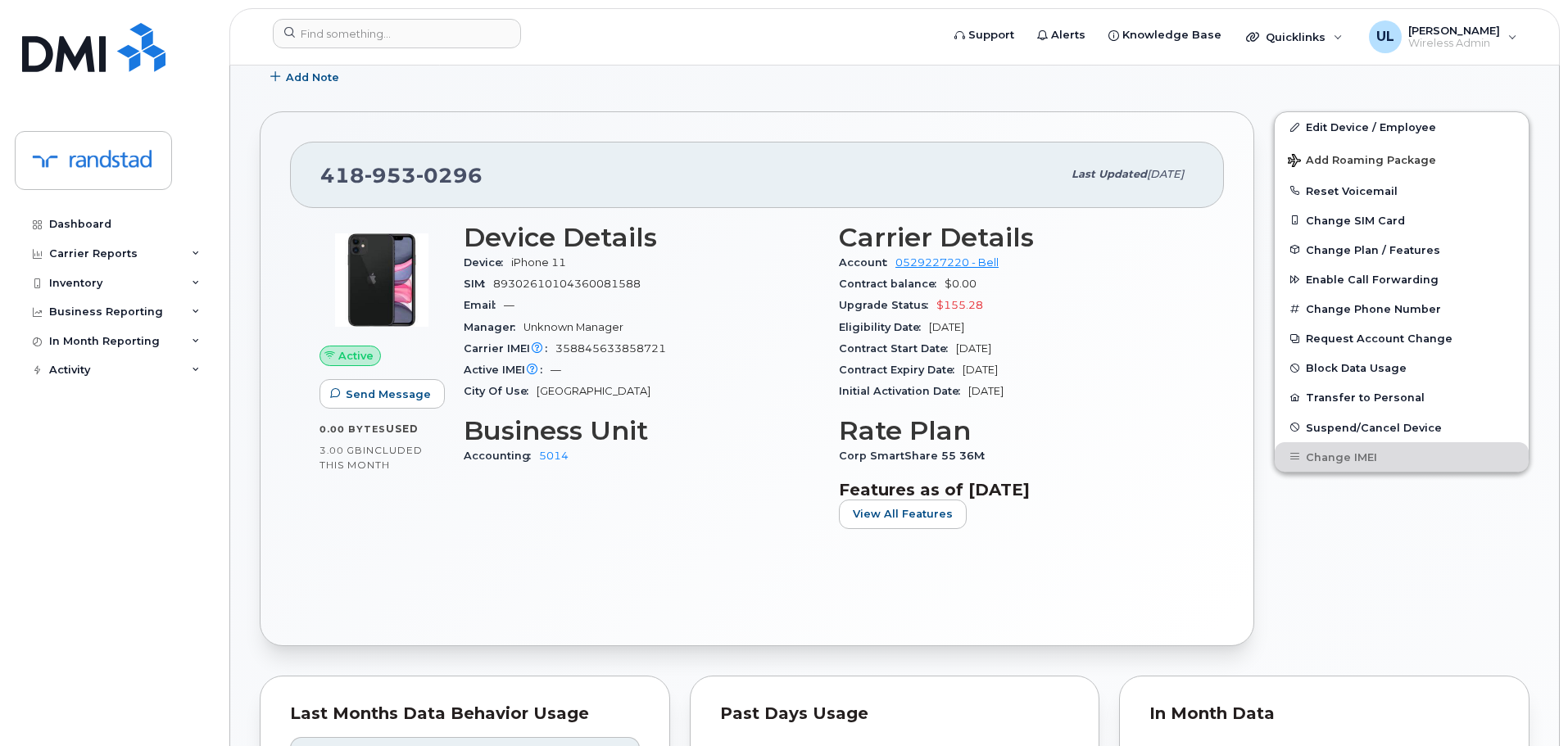
click at [407, 176] on span "953" at bounding box center [391, 175] width 52 height 24
copy span "[PHONE_NUMBER]"
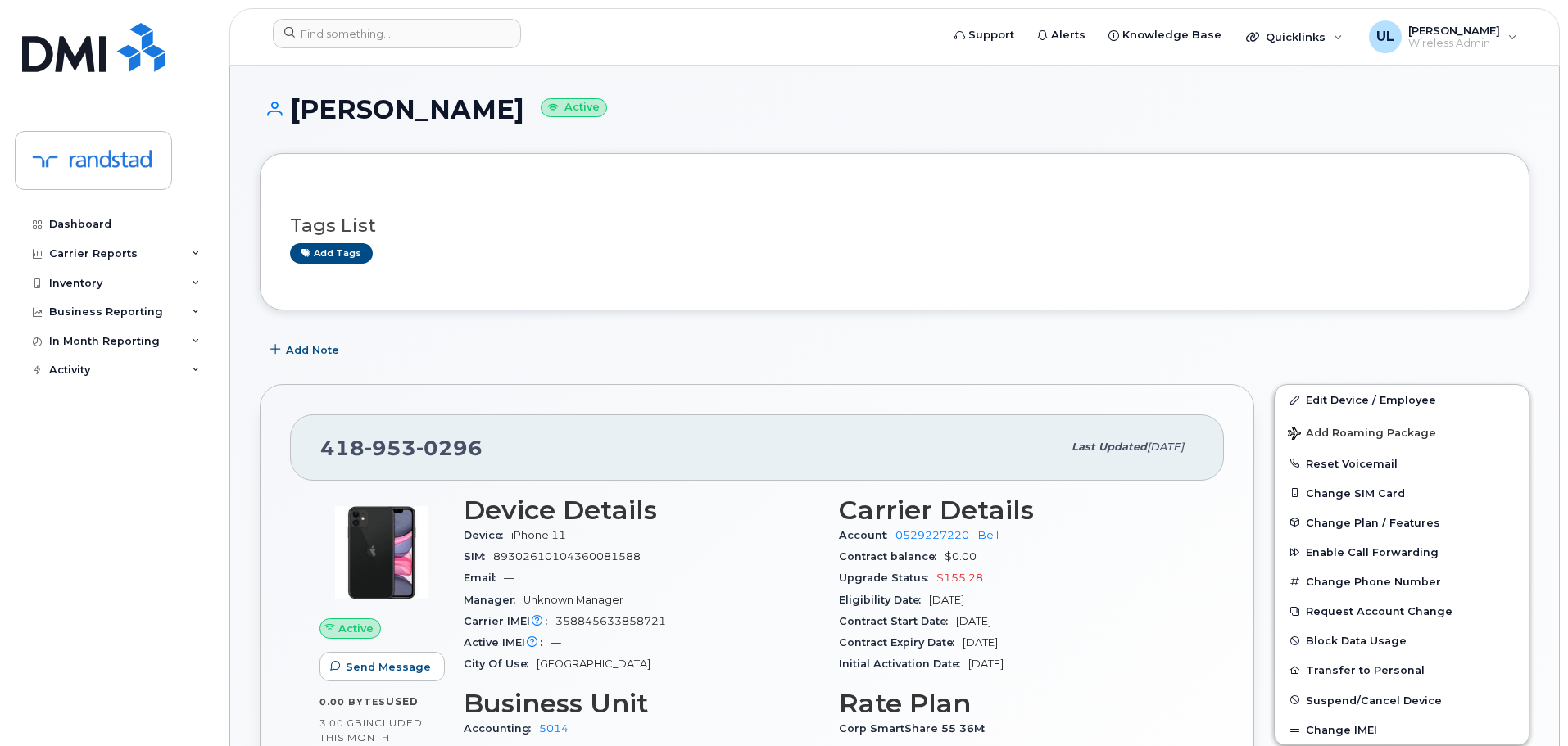
click at [454, 436] on span "0296" at bounding box center [448, 447] width 66 height 24
copy span "[PHONE_NUMBER]"
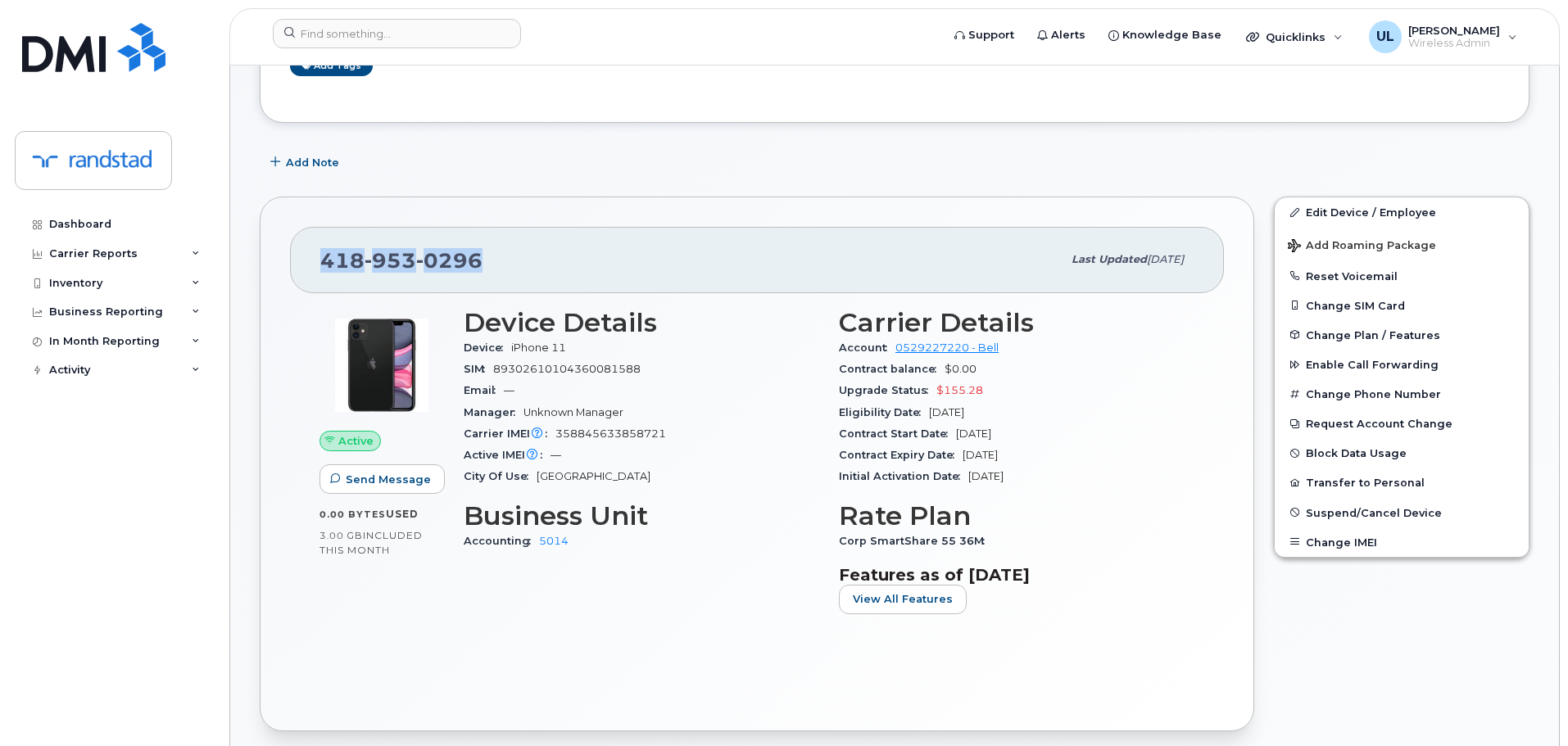
scroll to position [273, 0]
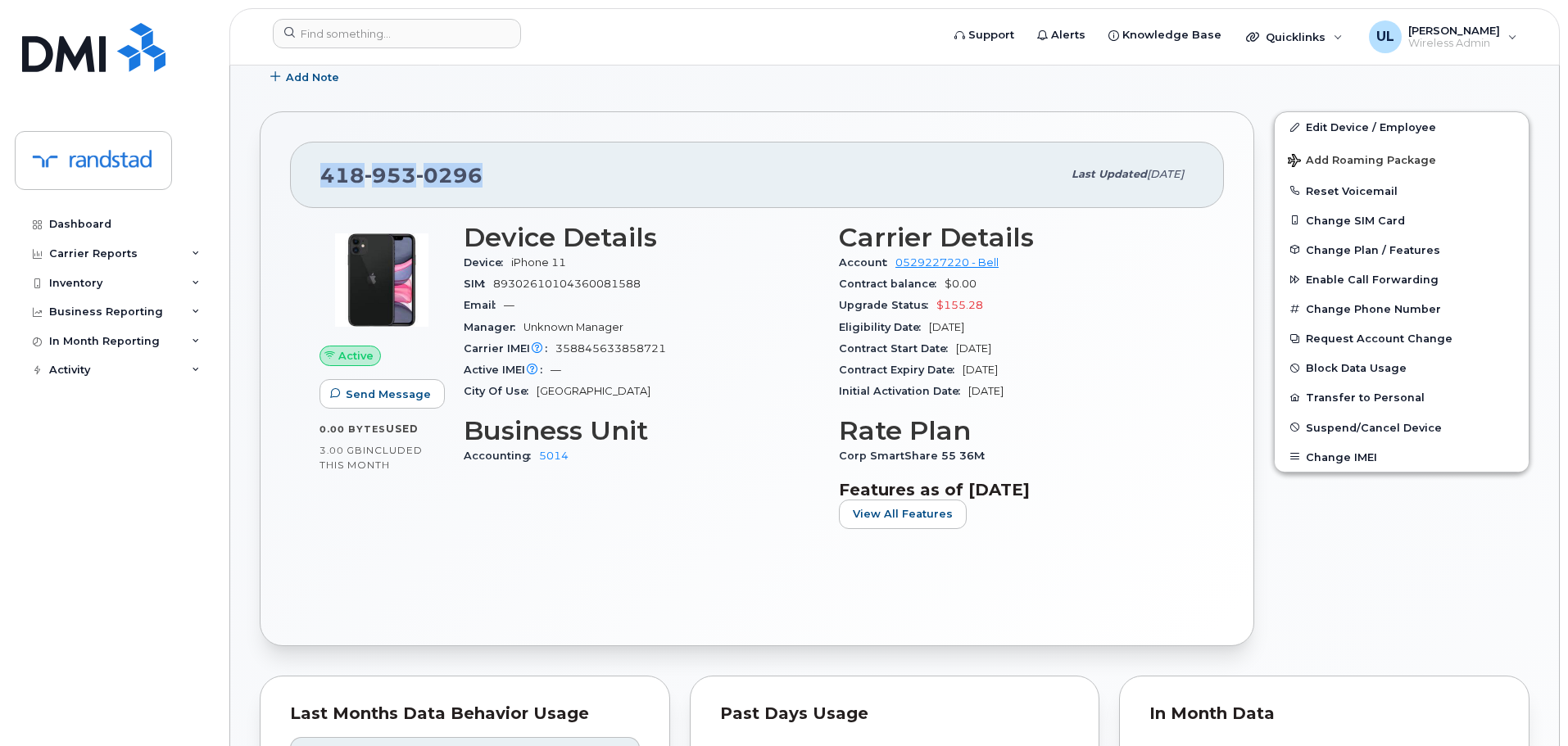
drag, startPoint x: 1044, startPoint y: 365, endPoint x: 959, endPoint y: 367, distance: 85.0
click at [959, 367] on div "Contract Expiry Date [DATE]" at bounding box center [1017, 370] width 356 height 21
copy span "[DATE]"
click at [434, 171] on span "0296" at bounding box center [448, 175] width 66 height 24
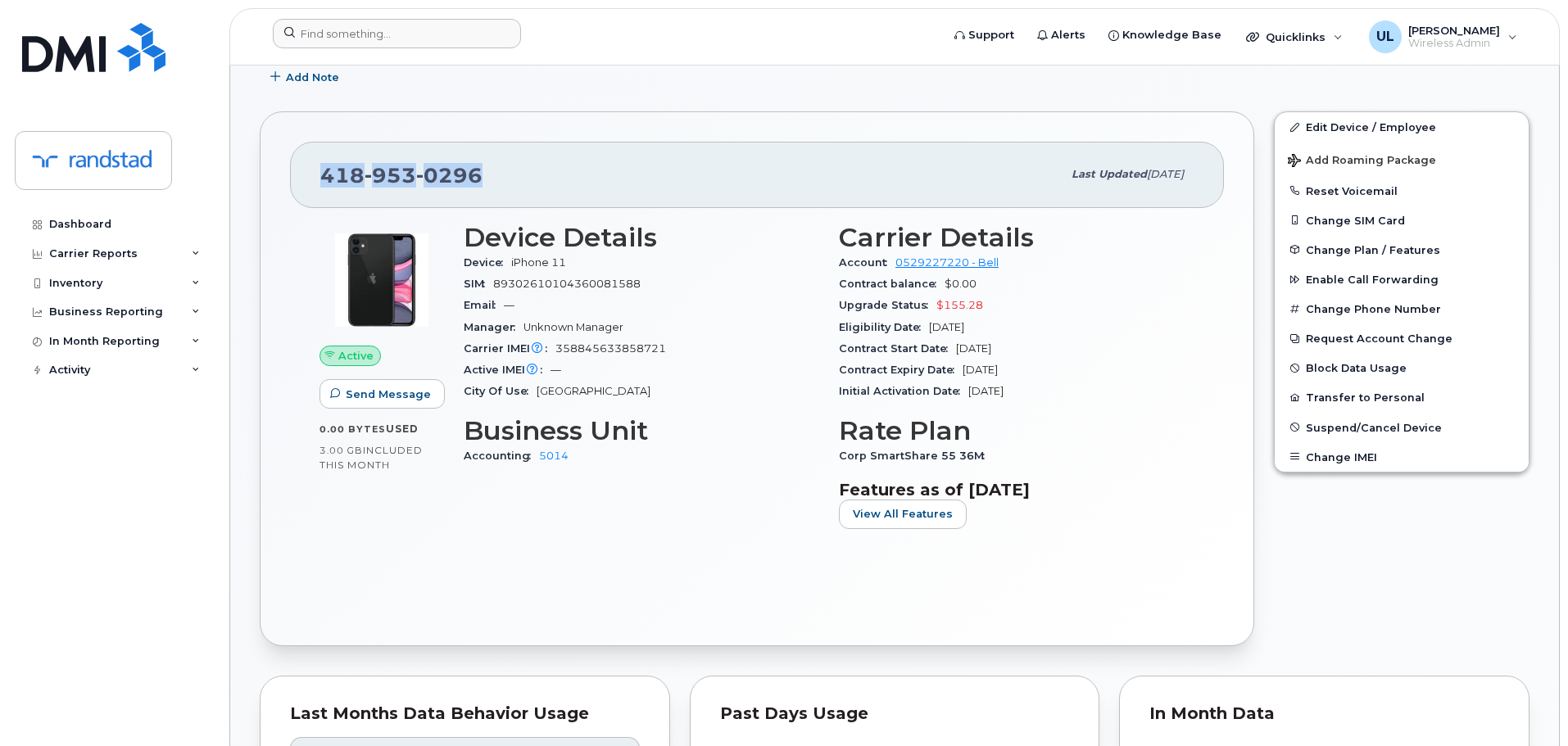
copy span "[PHONE_NUMBER]"
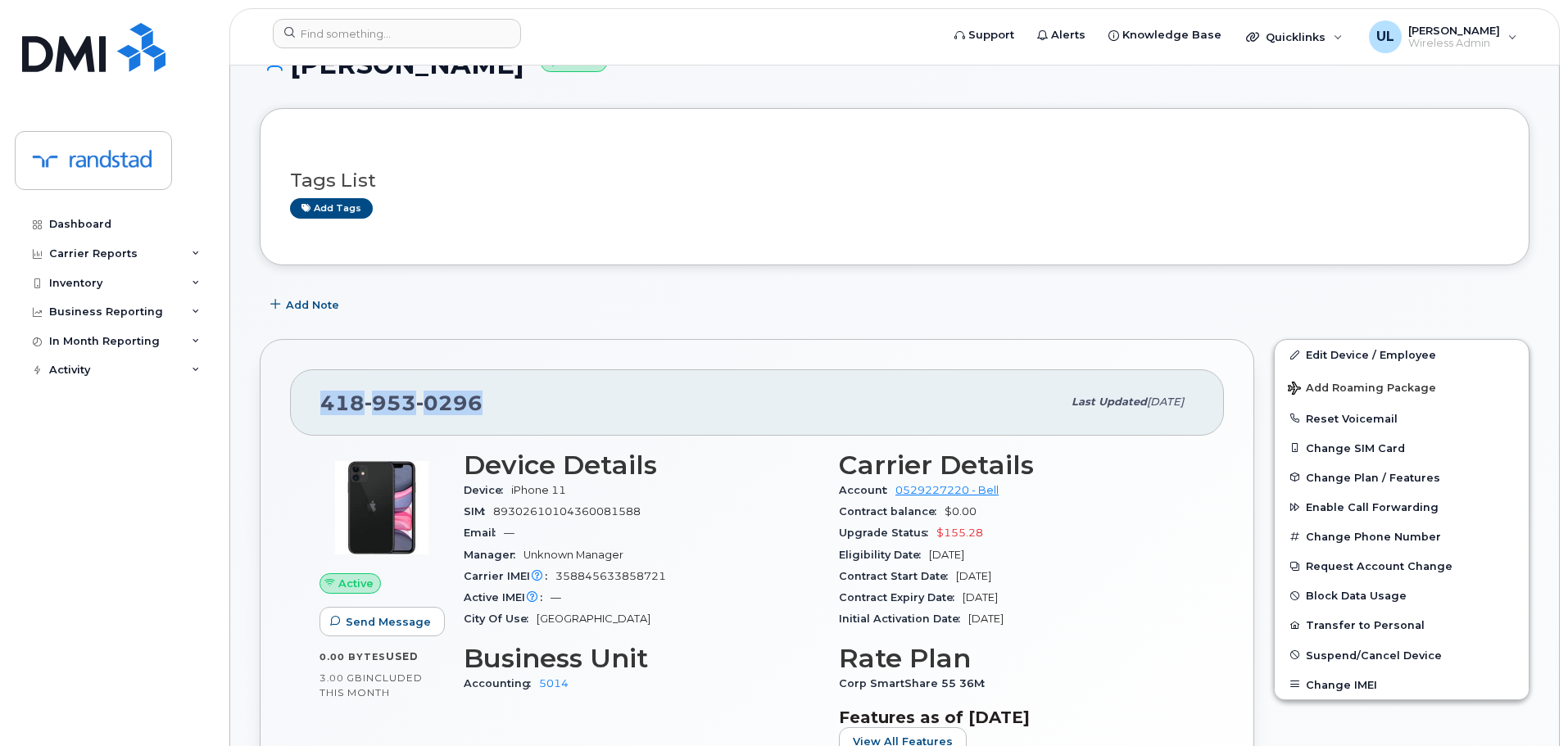
scroll to position [0, 0]
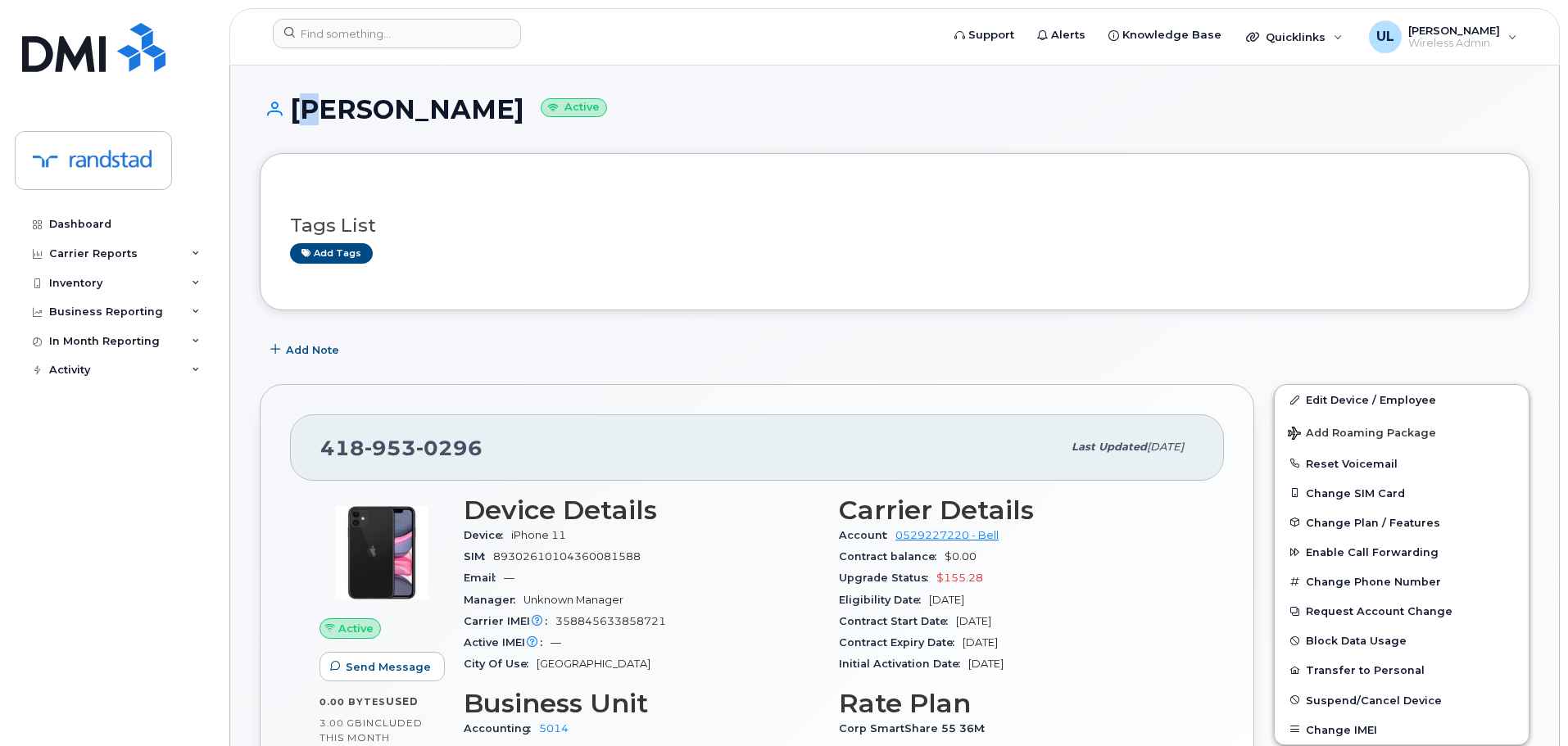
click at [298, 106] on h1 "[PERSON_NAME] Active" at bounding box center [894, 110] width 1270 height 28
click at [296, 105] on h1 "[PERSON_NAME] Active" at bounding box center [894, 110] width 1270 height 28
drag, startPoint x: 293, startPoint y: 106, endPoint x: 475, endPoint y: 103, distance: 182.0
click at [475, 103] on h1 "[PERSON_NAME] Active" at bounding box center [894, 110] width 1270 height 28
copy h1 "[PERSON_NAME]"
